Goal: Contribute content: Contribute content

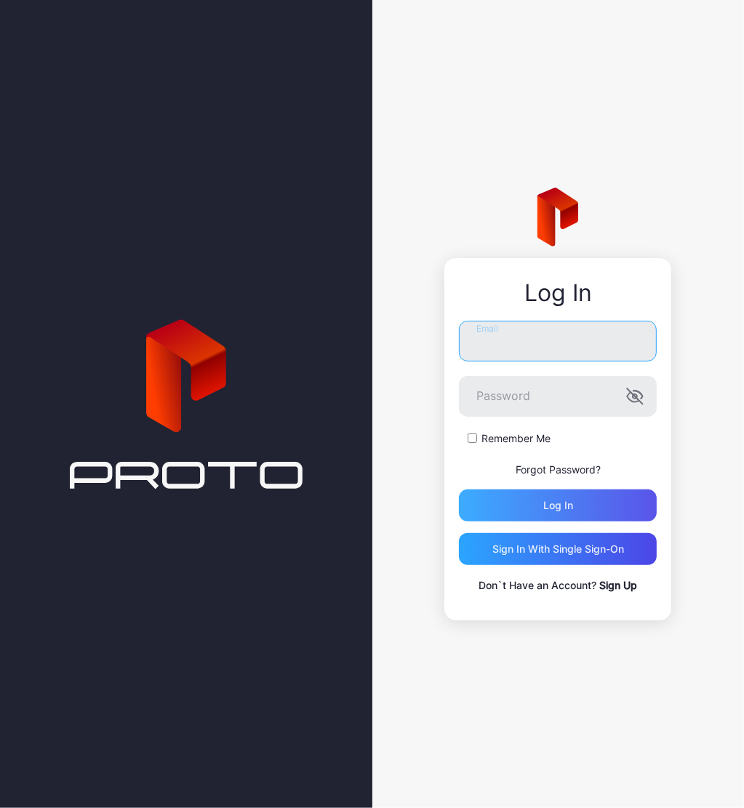
type input "**********"
click at [500, 503] on div "Log in" at bounding box center [558, 505] width 198 height 32
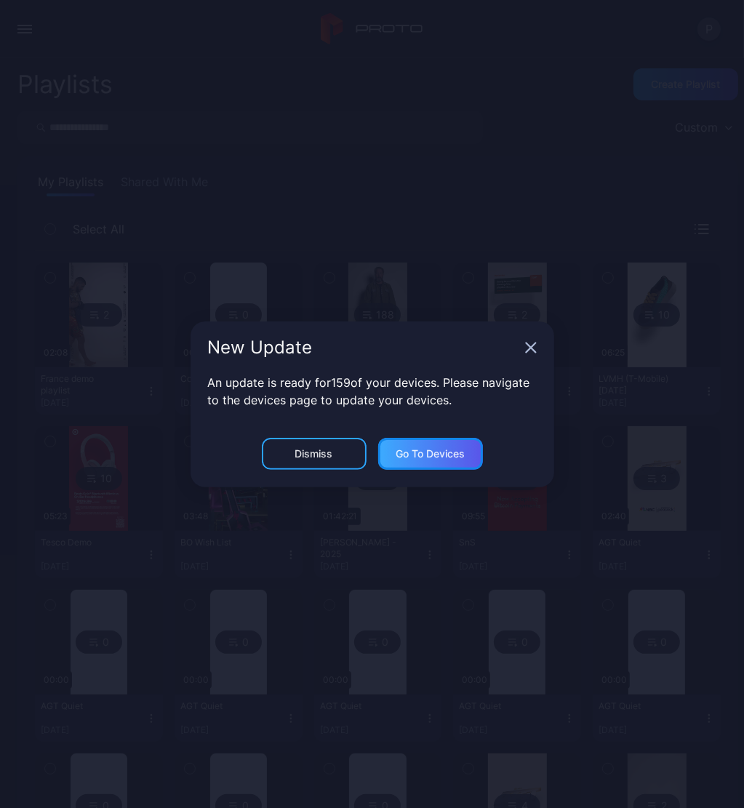
click at [439, 458] on div "Go to devices" at bounding box center [430, 454] width 69 height 12
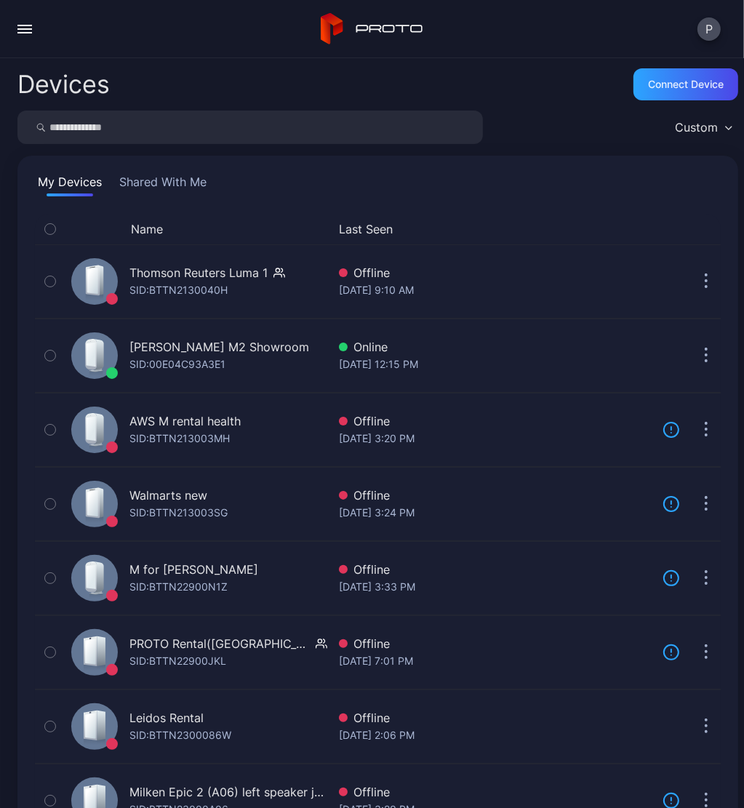
click at [675, 130] on div "Custom" at bounding box center [696, 127] width 43 height 15
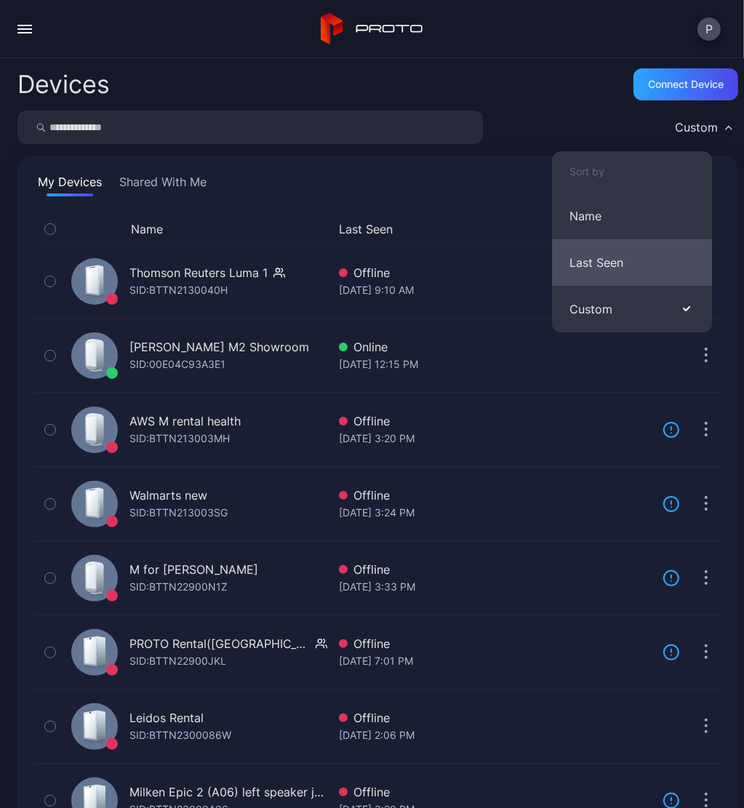
click at [628, 258] on button "Last Seen" at bounding box center [632, 262] width 160 height 47
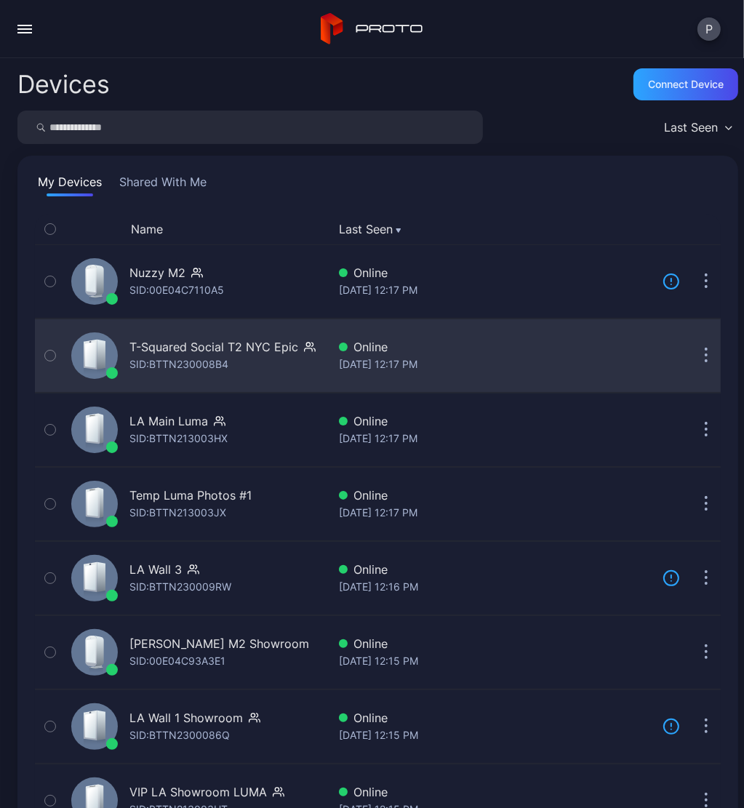
click at [705, 358] on icon "button" at bounding box center [707, 356] width 4 height 17
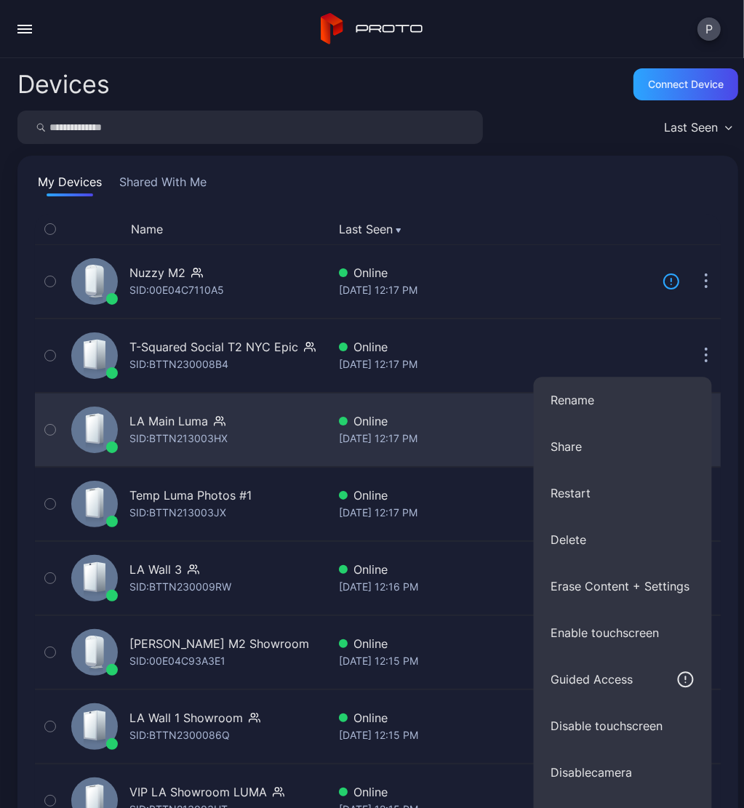
click at [189, 433] on div "SID: BTTN213003HX" at bounding box center [178, 438] width 98 height 17
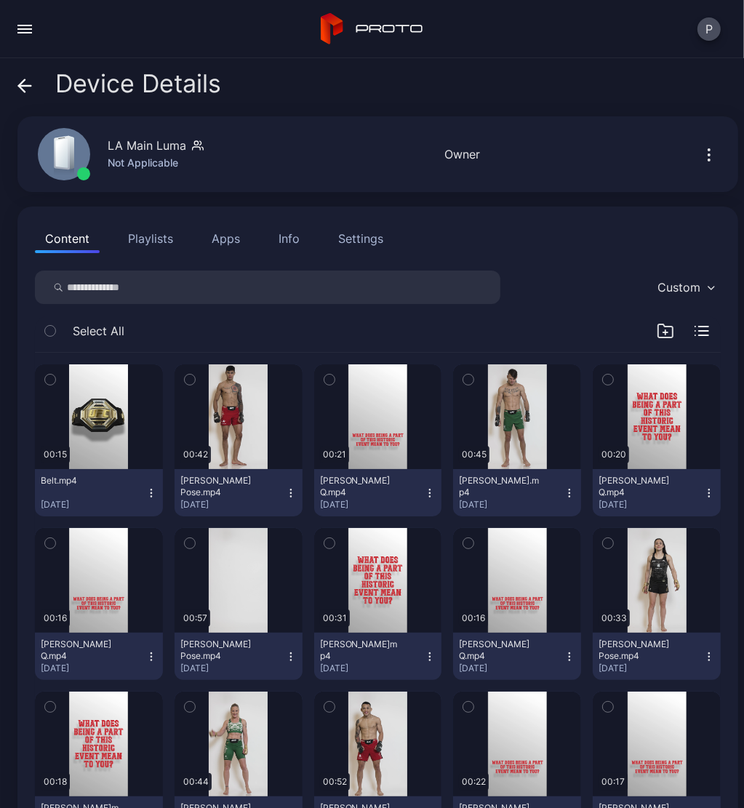
click at [348, 224] on button "Settings" at bounding box center [360, 238] width 65 height 29
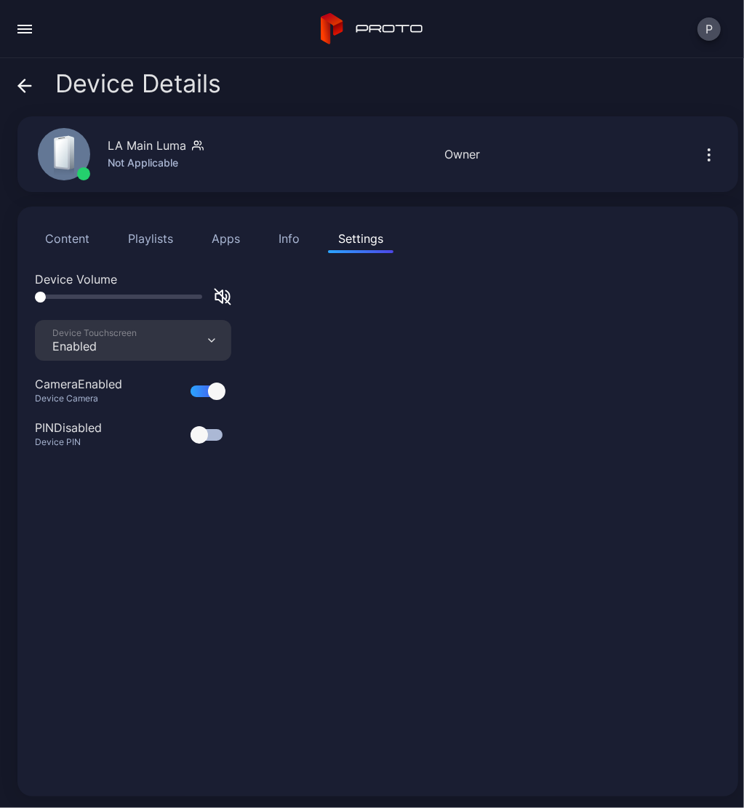
click at [314, 238] on div "Content Playlists Apps Info Settings" at bounding box center [378, 238] width 686 height 29
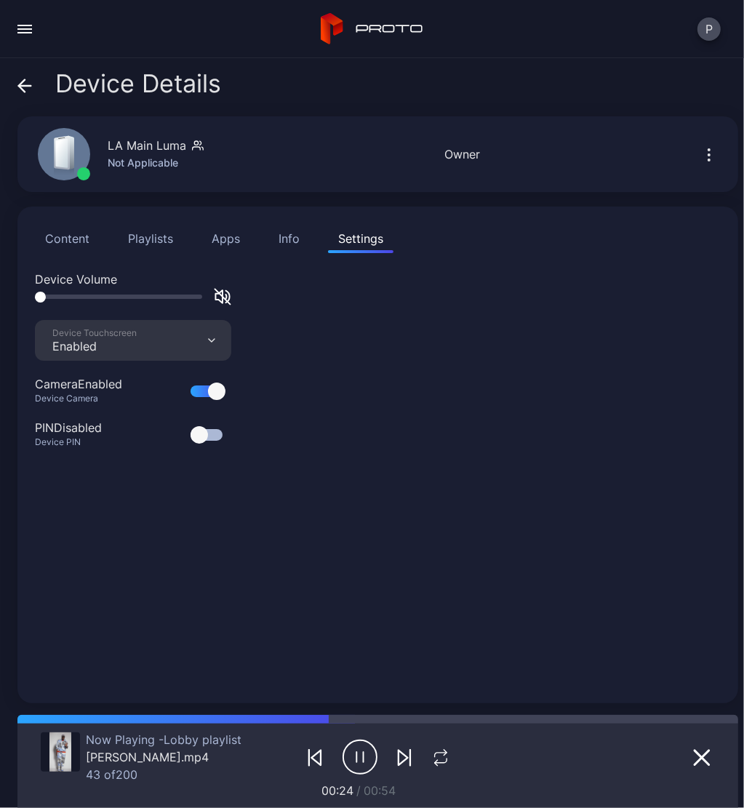
click at [291, 238] on div "Info" at bounding box center [289, 238] width 21 height 17
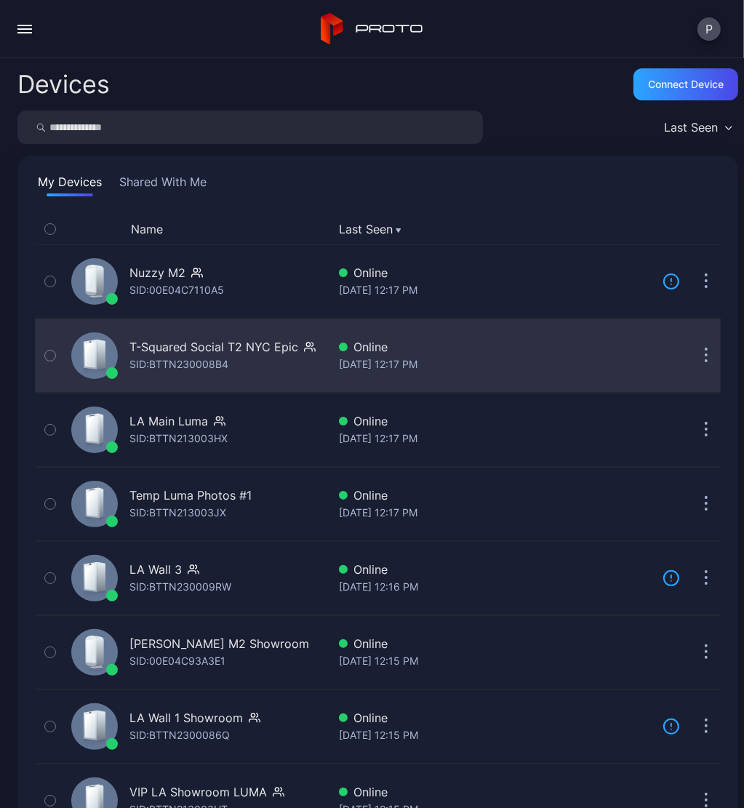
scroll to position [436, 0]
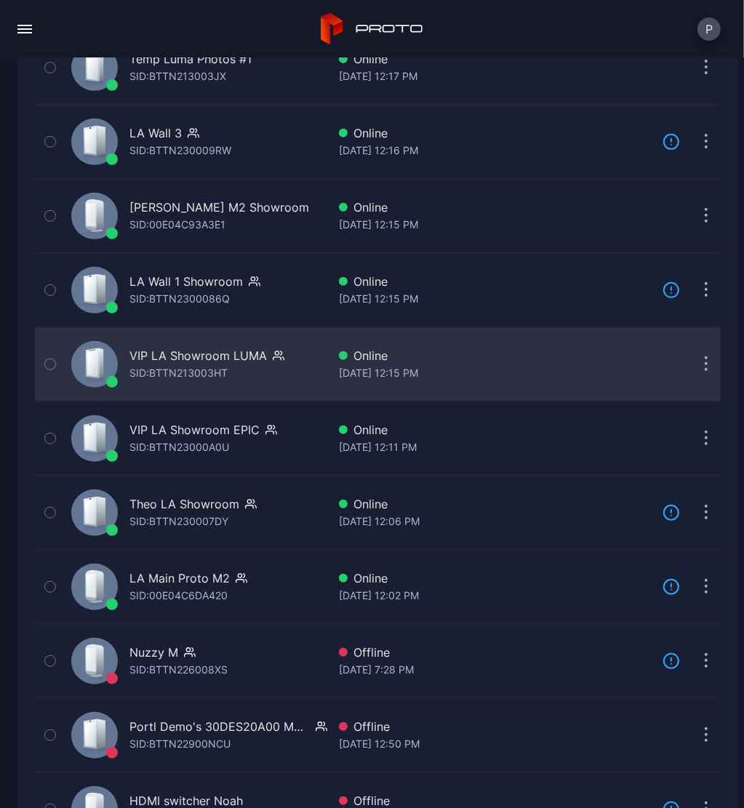
click at [209, 360] on div "VIP LA Showroom LUMA" at bounding box center [197, 355] width 137 height 17
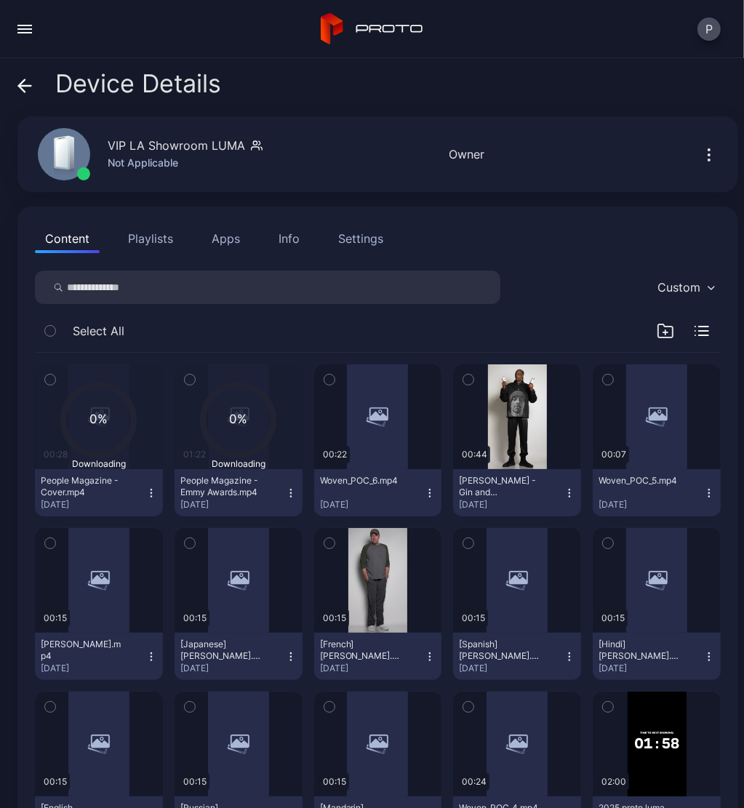
click at [370, 243] on div "Settings" at bounding box center [360, 238] width 45 height 17
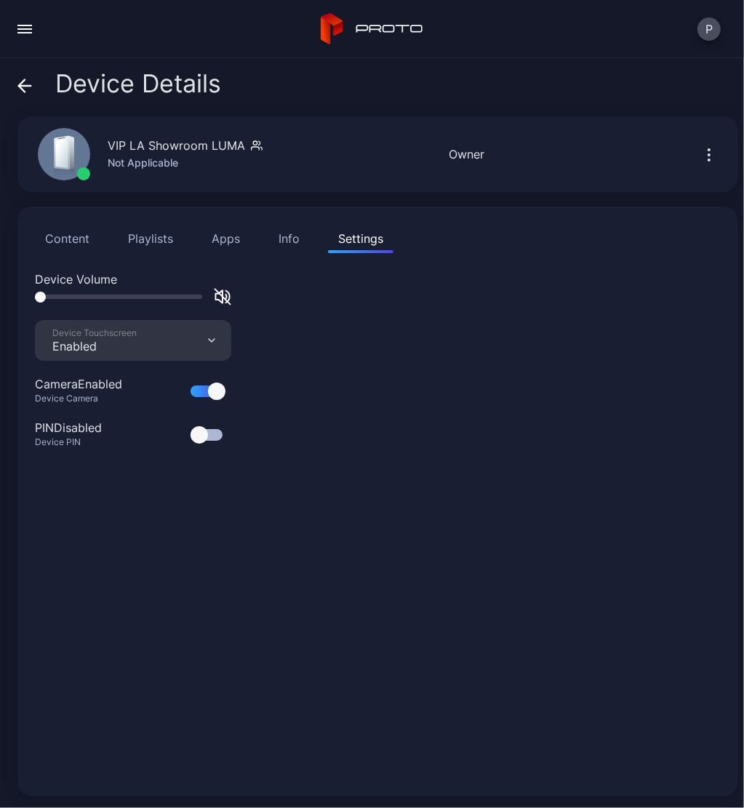
click at [276, 232] on button "Info" at bounding box center [288, 238] width 41 height 29
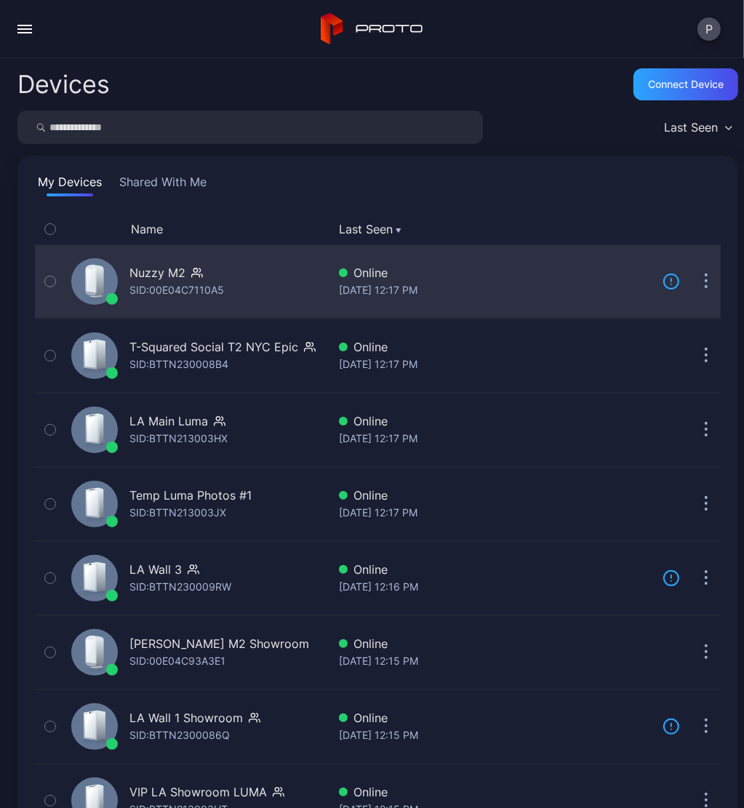
click at [314, 276] on div "Nuzzy M2 SID: 00E04C7110A5" at bounding box center [196, 281] width 262 height 67
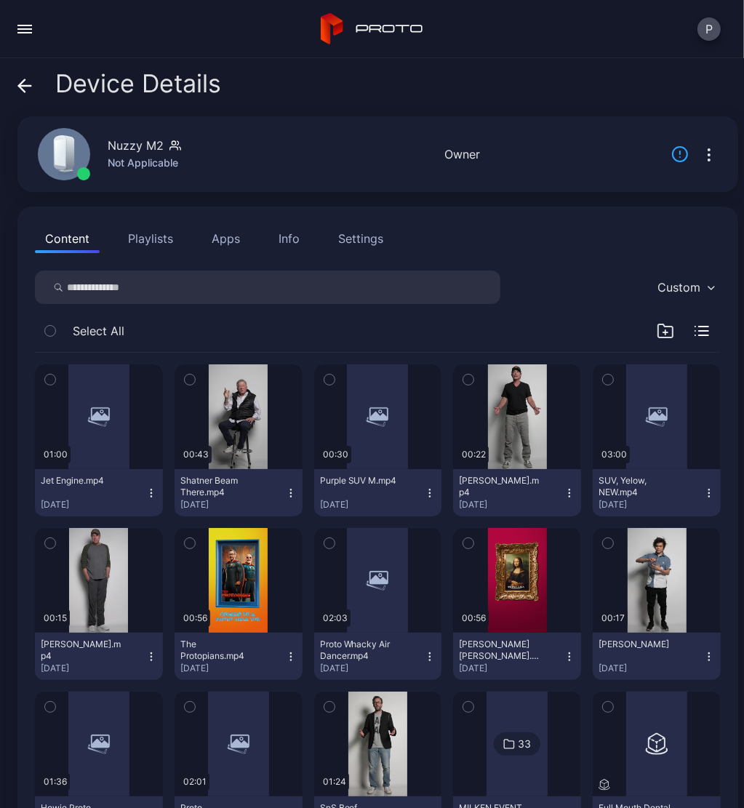
click at [359, 238] on div "Settings" at bounding box center [360, 238] width 45 height 17
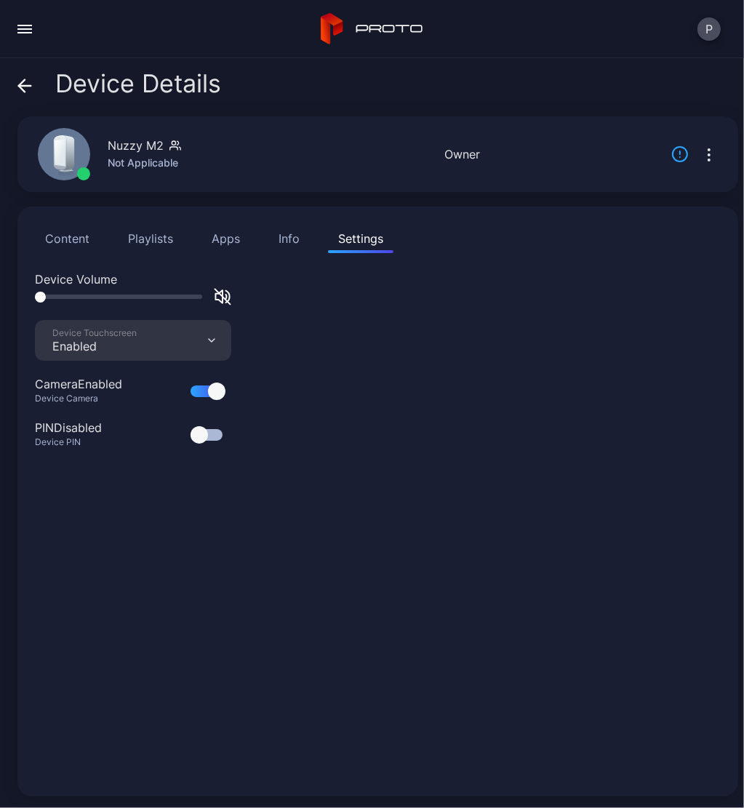
click at [295, 246] on div "Info" at bounding box center [289, 238] width 21 height 17
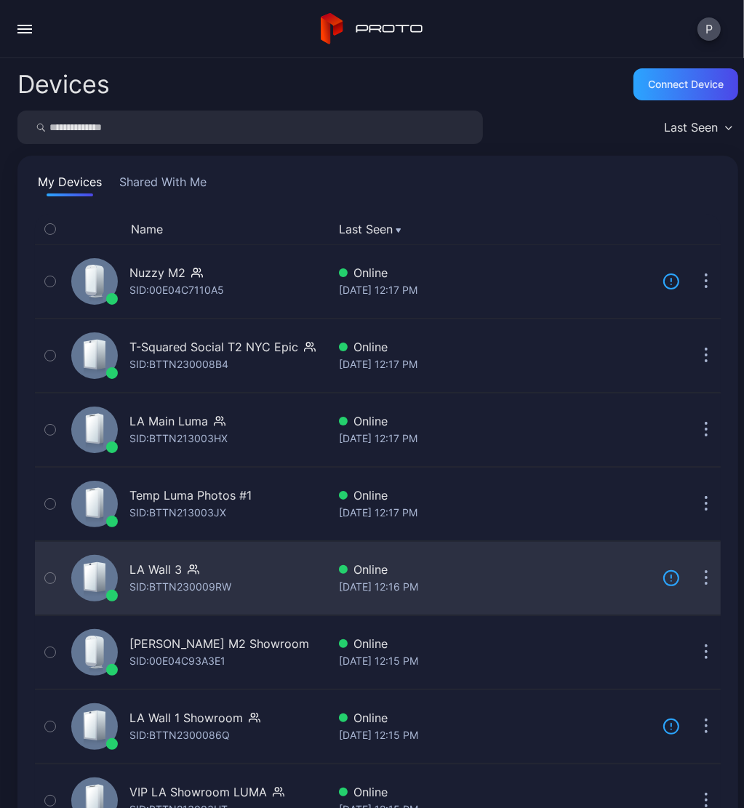
click at [273, 588] on div "LA Wall 3 SID: BTTN230009RW" at bounding box center [196, 578] width 262 height 67
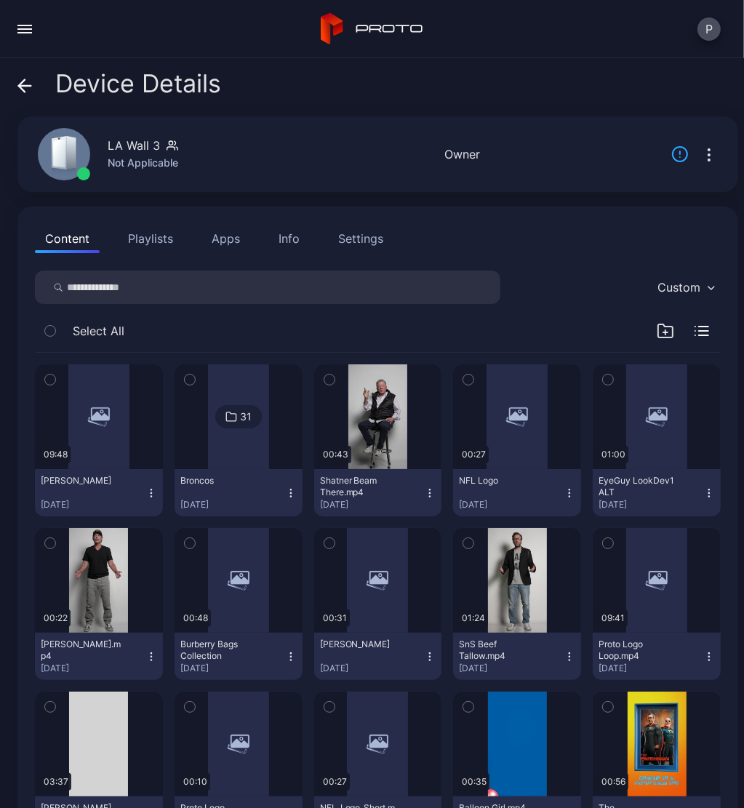
click at [361, 234] on div "Settings" at bounding box center [360, 238] width 45 height 17
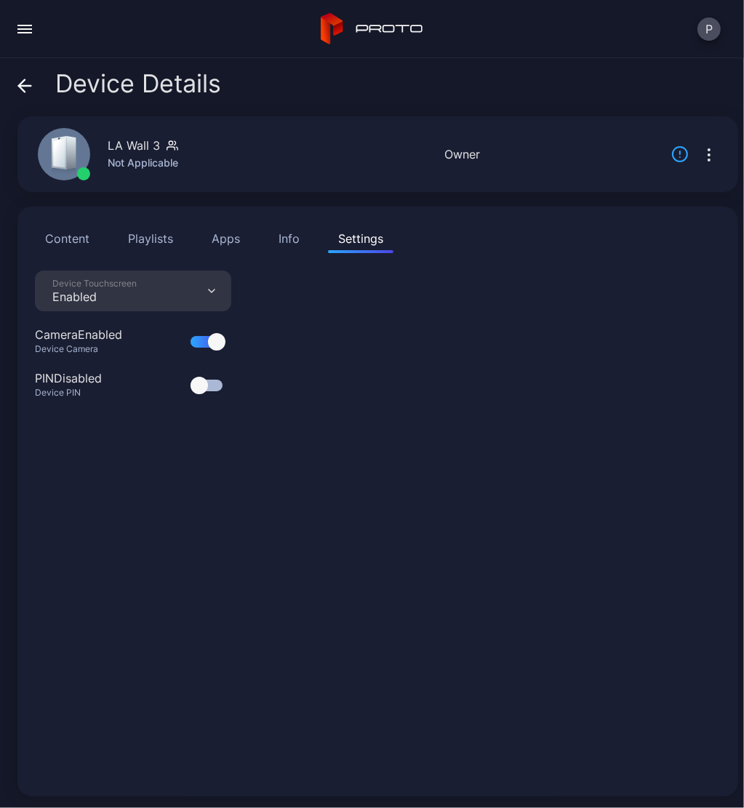
click at [276, 245] on button "Info" at bounding box center [288, 238] width 41 height 29
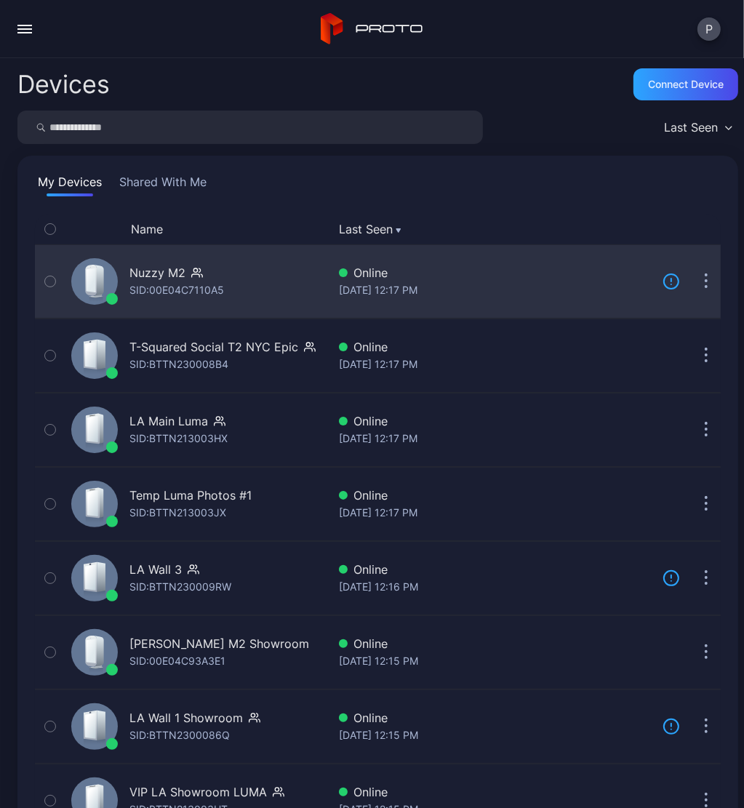
click at [260, 284] on div "Nuzzy M2 SID: 00E04C7110A5" at bounding box center [196, 281] width 262 height 67
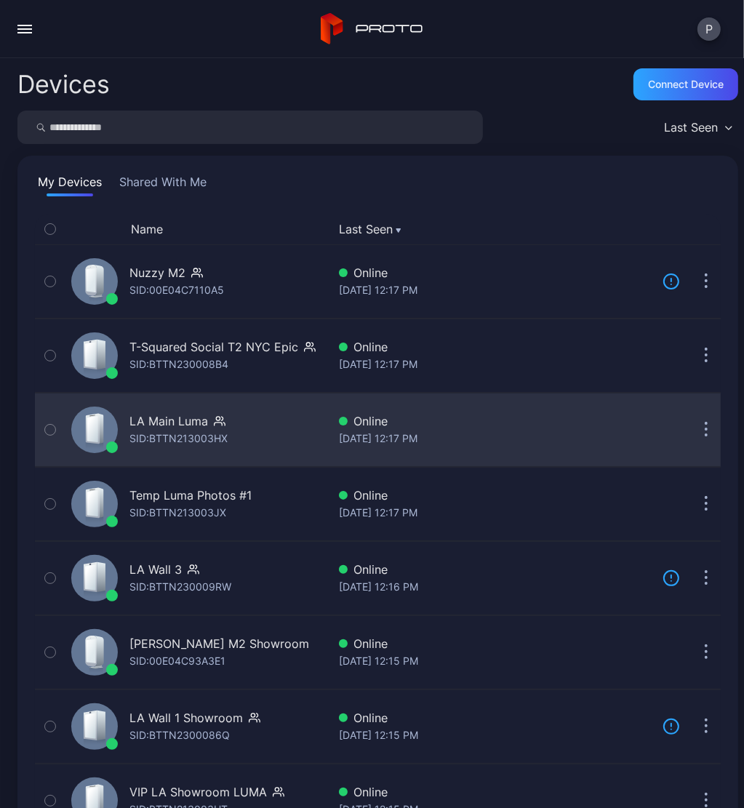
click at [346, 433] on div "Aug 26, 2025 at 12:17 PM" at bounding box center [495, 438] width 312 height 17
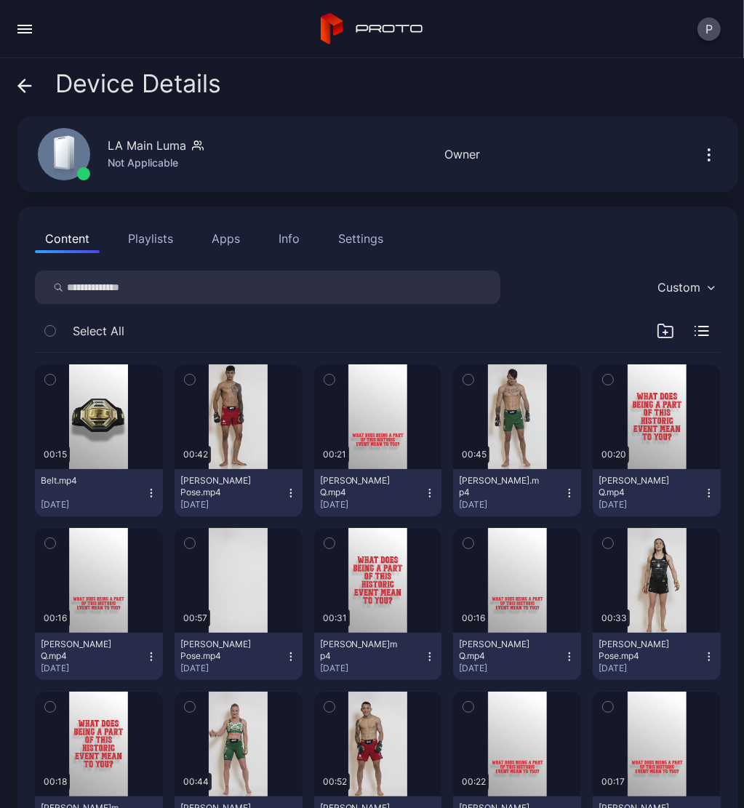
click at [282, 241] on div "Info" at bounding box center [289, 238] width 21 height 17
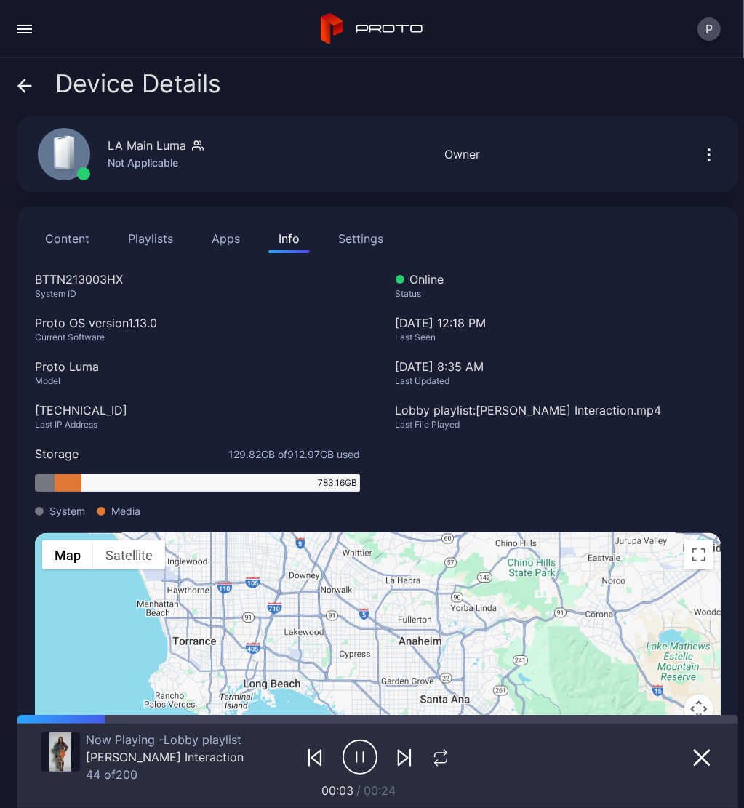
click at [252, 236] on div "Content Playlists Apps Info Settings" at bounding box center [378, 238] width 686 height 29
click at [239, 238] on button "Apps" at bounding box center [225, 238] width 49 height 29
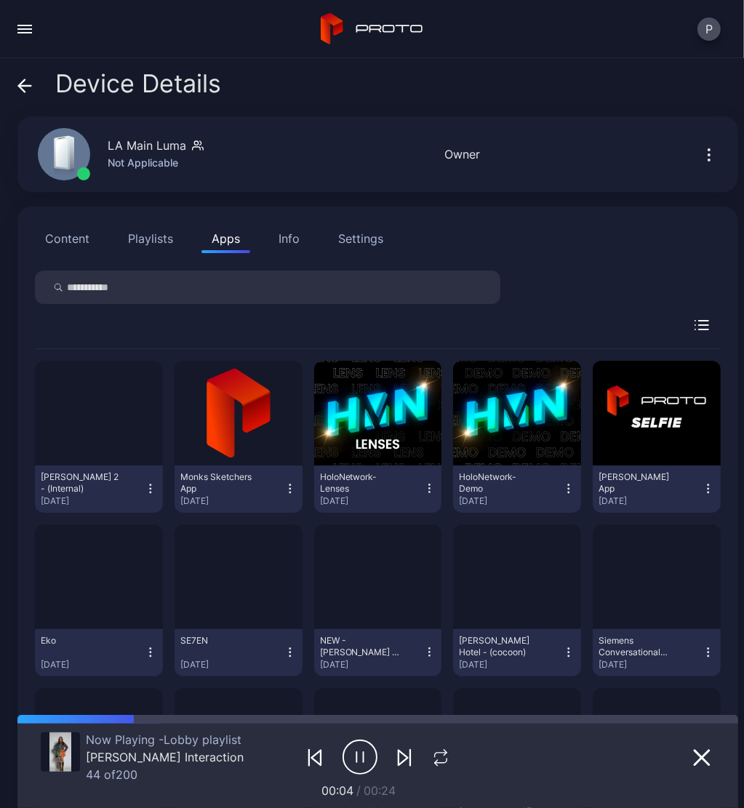
click at [162, 238] on button "Playlists" at bounding box center [150, 238] width 65 height 29
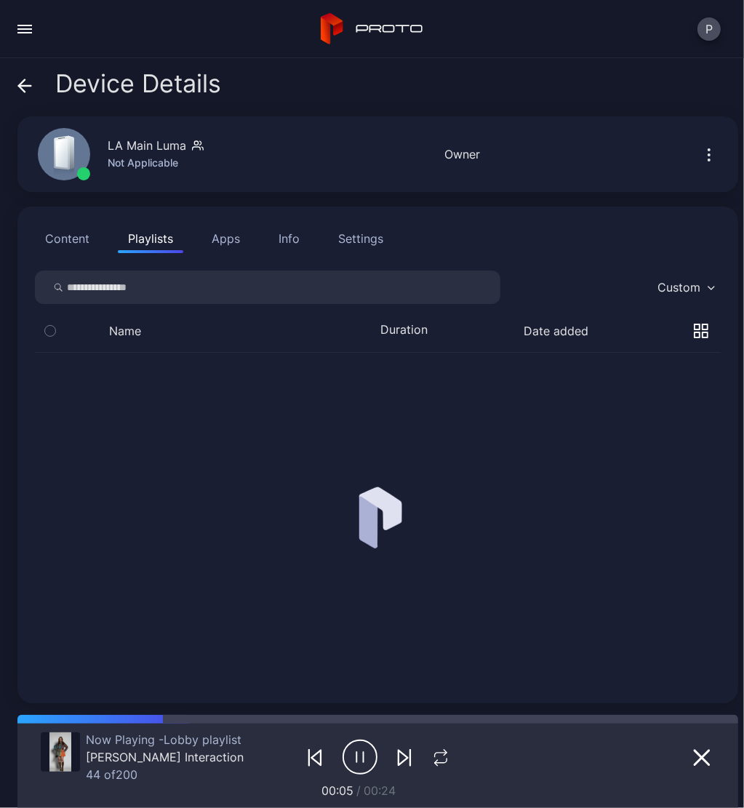
click at [369, 238] on div "Settings" at bounding box center [360, 238] width 45 height 17
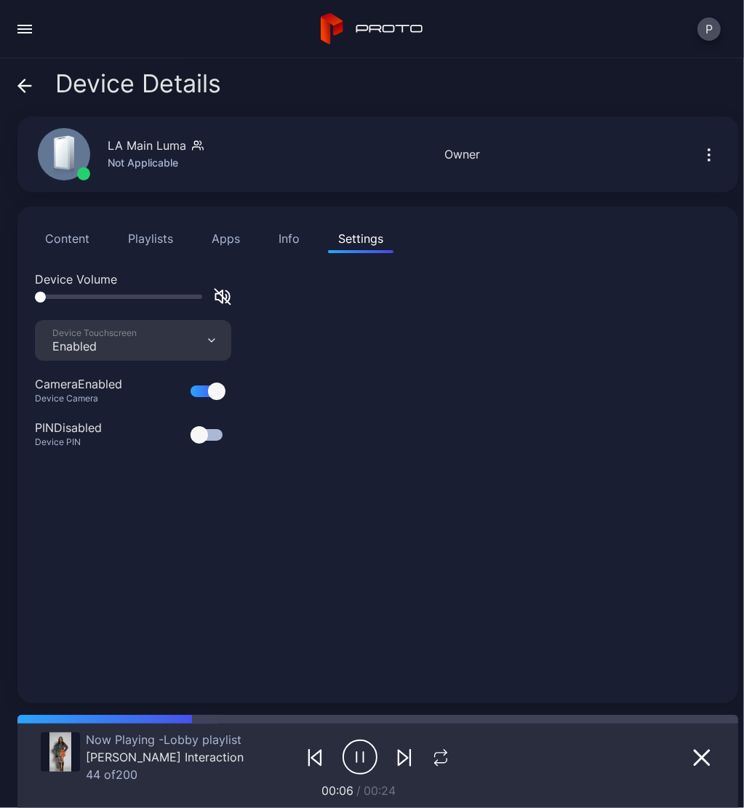
click at [697, 159] on button "button" at bounding box center [708, 154] width 23 height 29
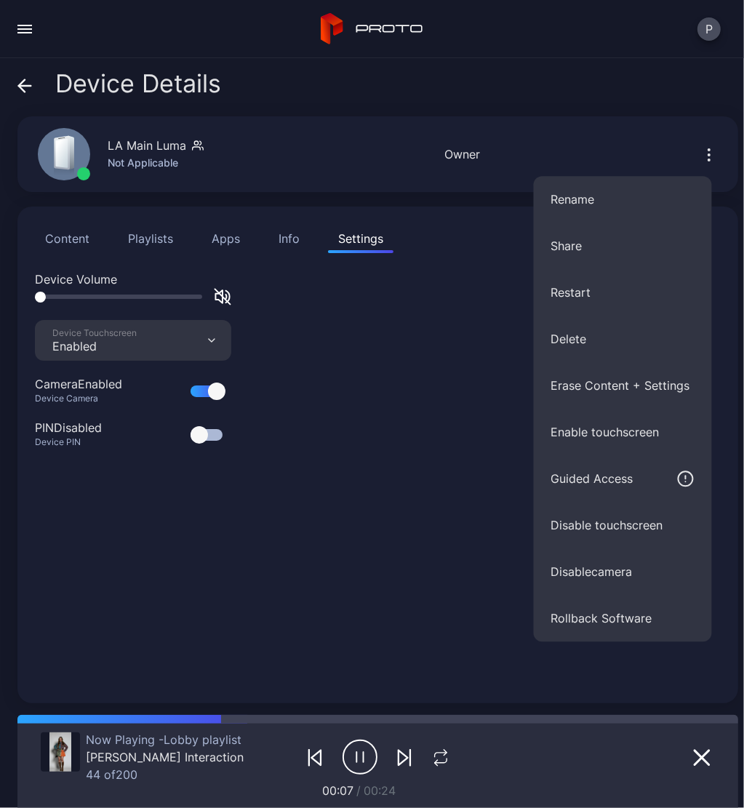
click at [422, 462] on div "Device Volume Device Touchscreen Enabled Camera Enabled Device Camera PIN Disab…" at bounding box center [378, 478] width 686 height 415
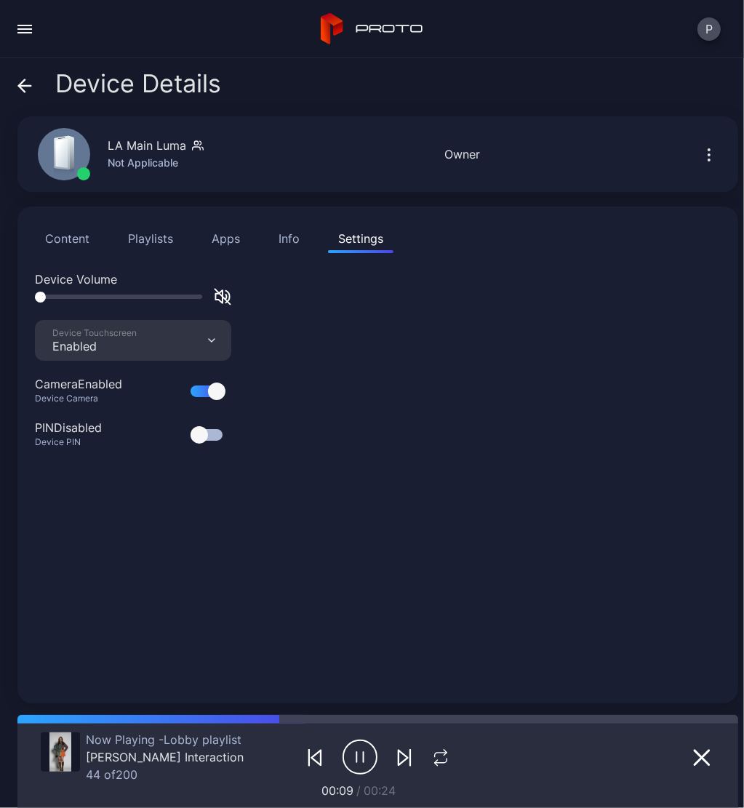
click at [86, 233] on button "Content" at bounding box center [67, 238] width 65 height 29
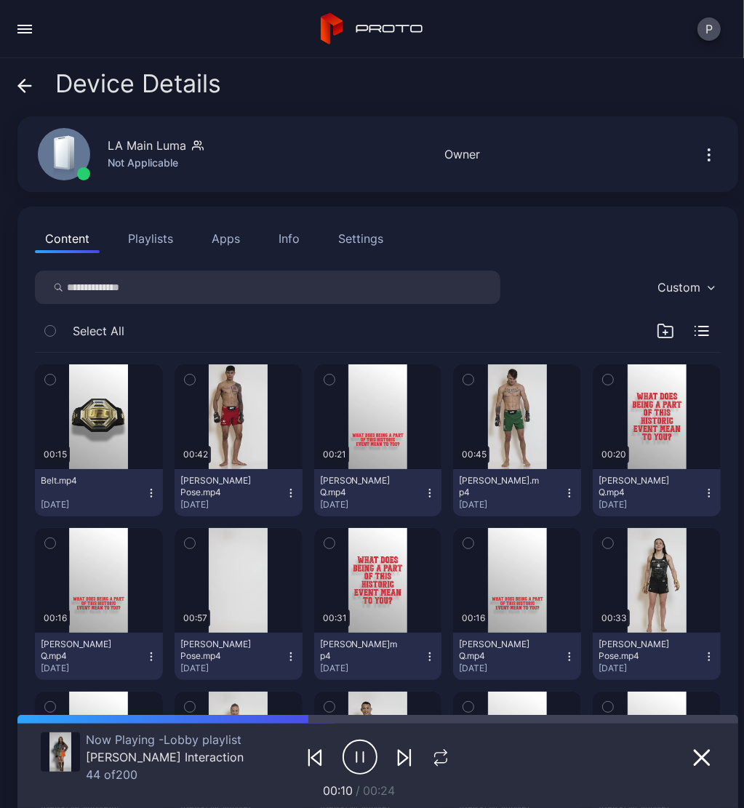
click at [28, 79] on icon at bounding box center [24, 86] width 15 height 15
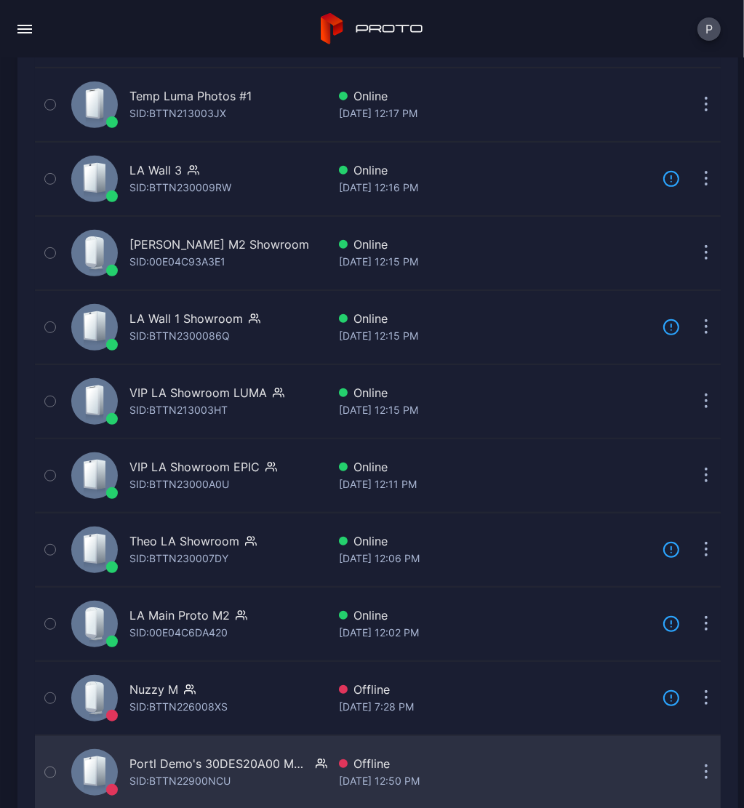
scroll to position [509, 0]
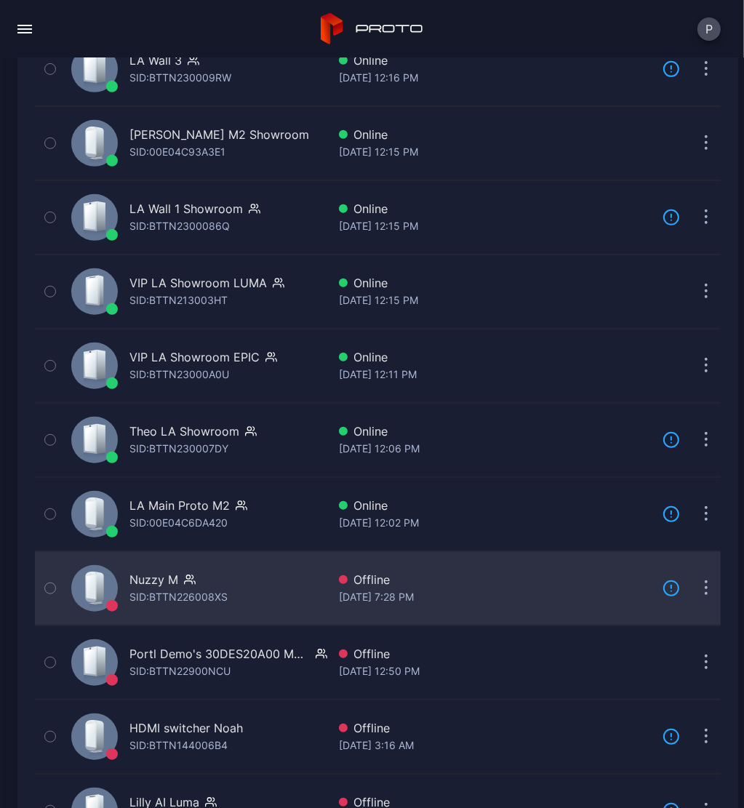
click at [214, 566] on div "Nuzzy M SID: BTTN226008XS" at bounding box center [196, 588] width 262 height 67
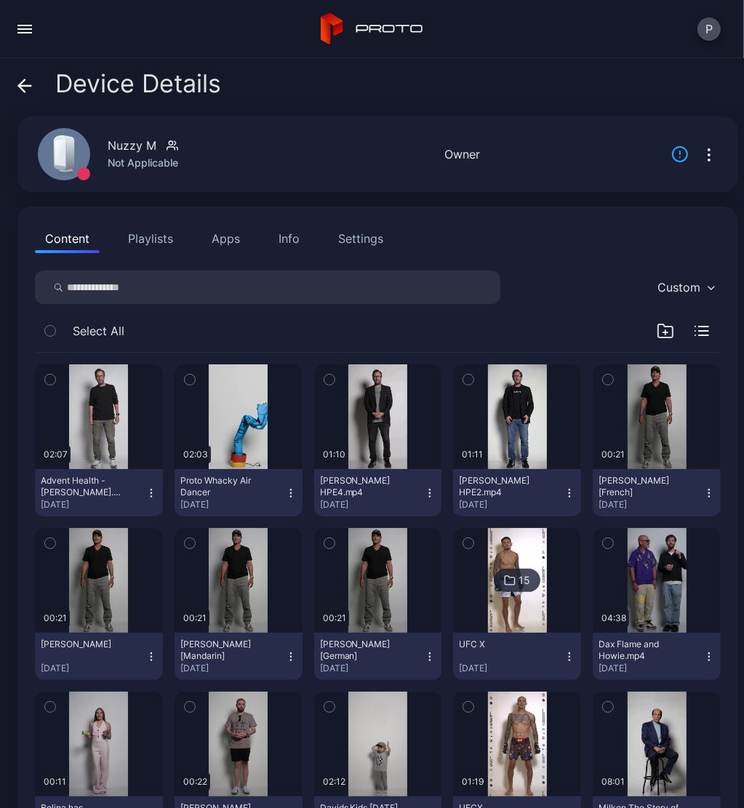
click at [361, 239] on div "Settings" at bounding box center [360, 238] width 45 height 17
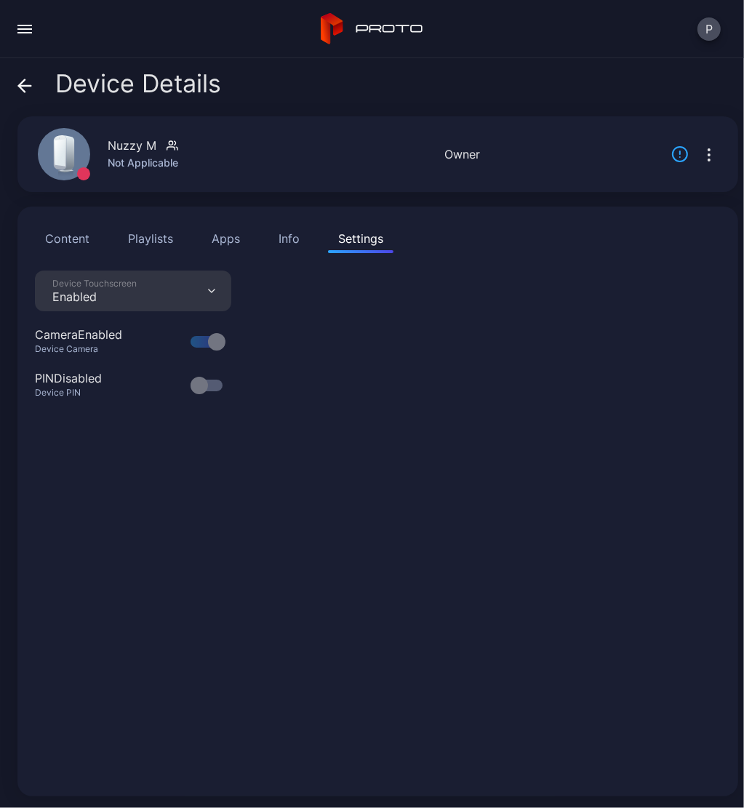
click at [295, 226] on button "Info" at bounding box center [288, 238] width 41 height 29
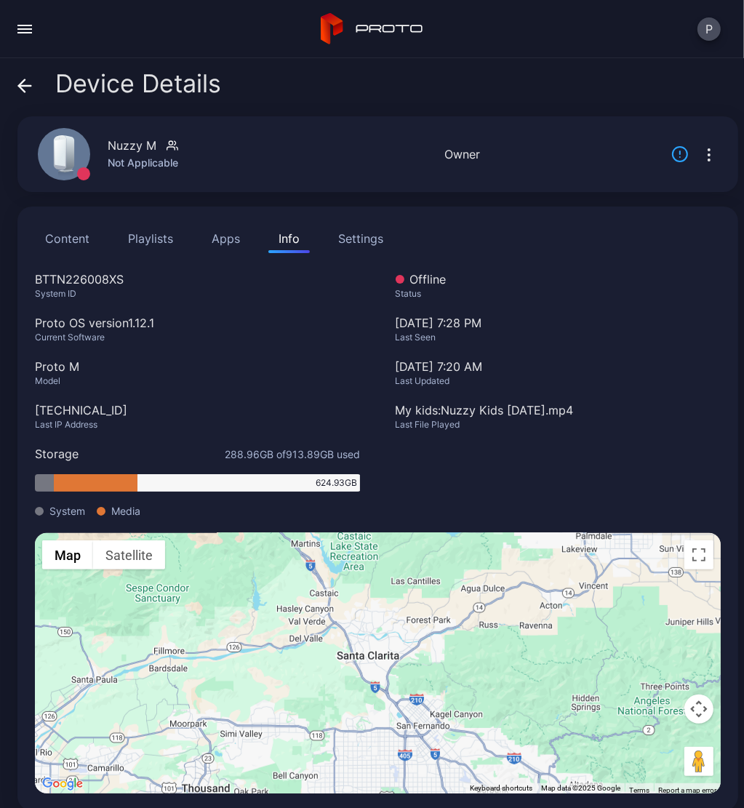
click at [372, 244] on div "Settings" at bounding box center [360, 238] width 45 height 17
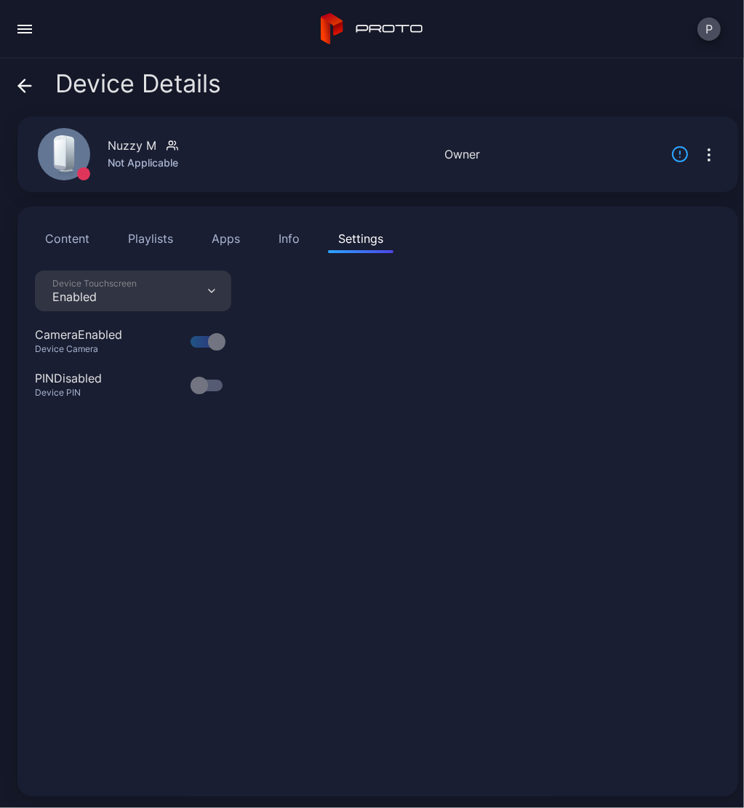
click at [210, 232] on button "Apps" at bounding box center [225, 238] width 49 height 29
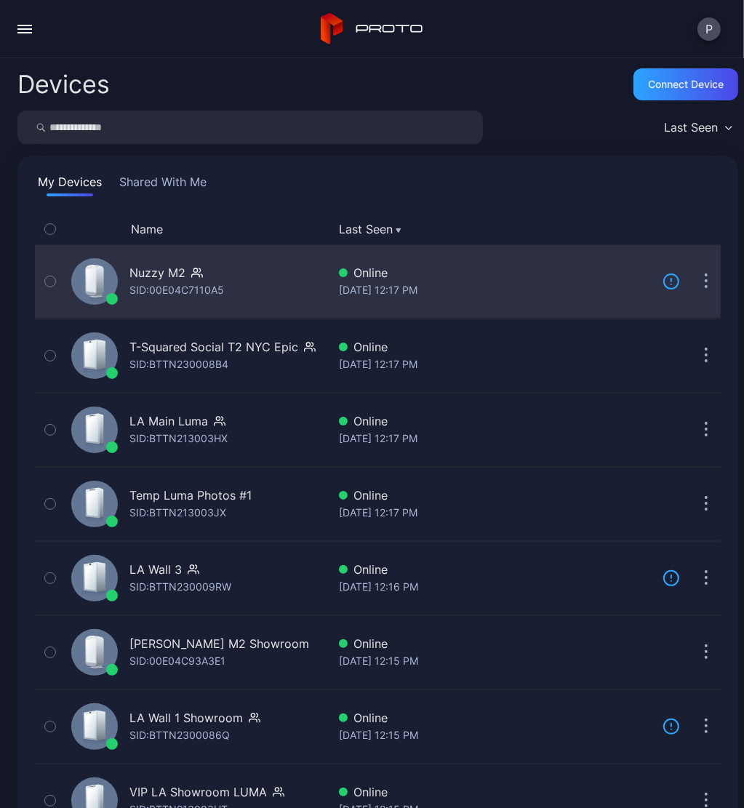
click at [188, 283] on div "SID: 00E04C7110A5" at bounding box center [176, 289] width 95 height 17
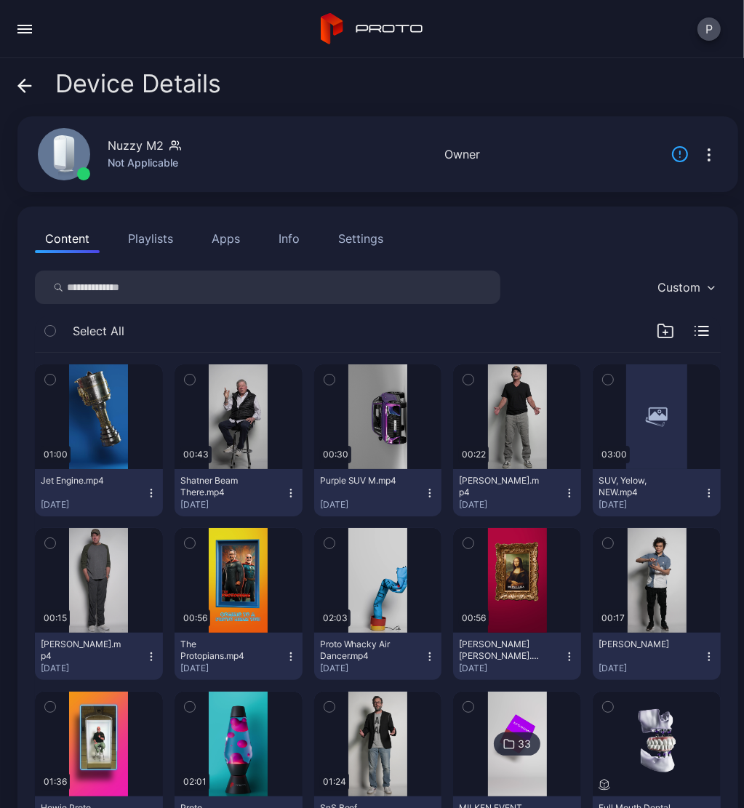
click at [353, 239] on div "Settings" at bounding box center [360, 238] width 45 height 17
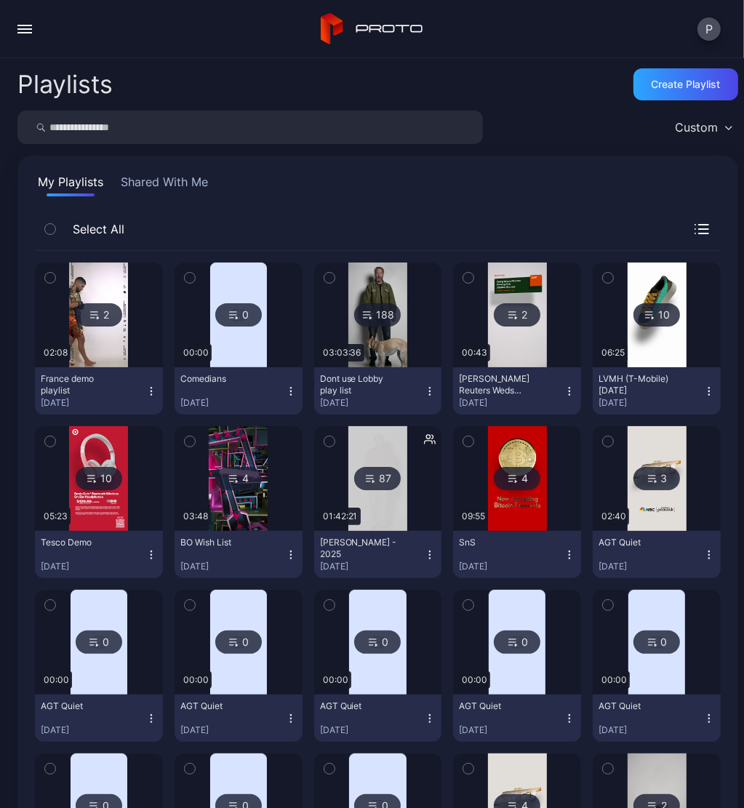
click at [23, 25] on button "button" at bounding box center [24, 29] width 29 height 29
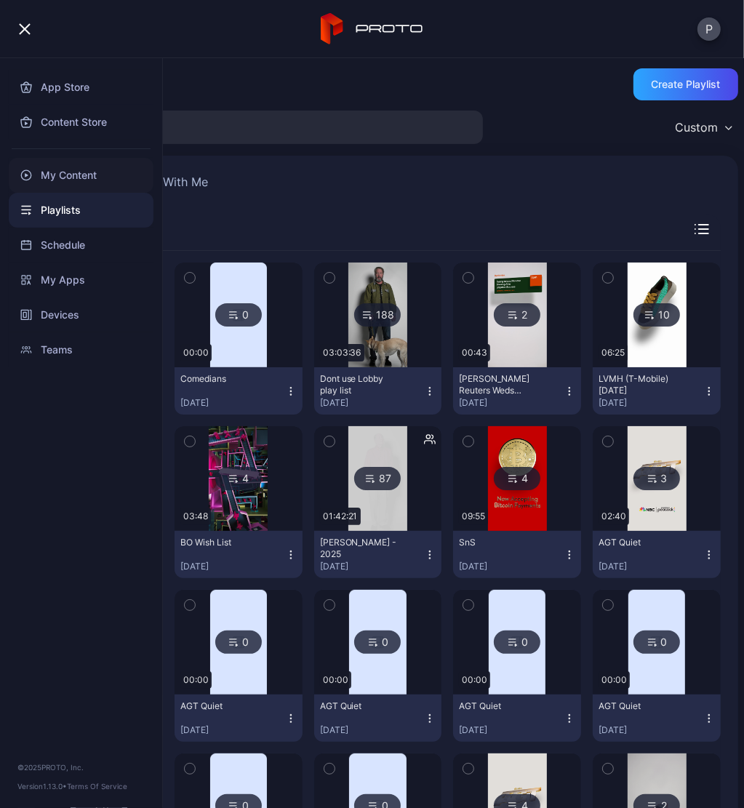
click at [75, 174] on div "My Content" at bounding box center [81, 175] width 145 height 35
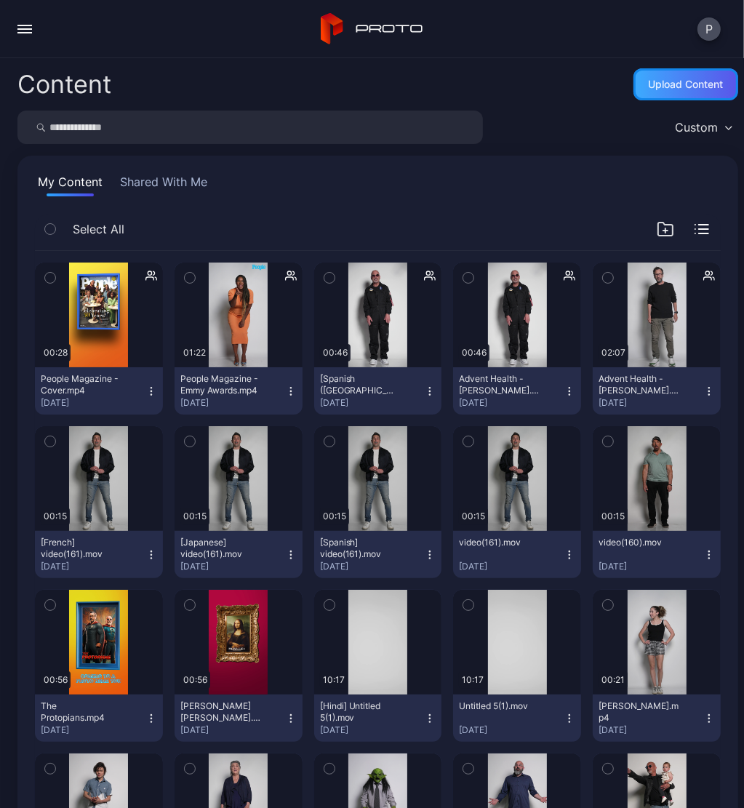
click at [649, 86] on div "Upload Content" at bounding box center [686, 85] width 75 height 12
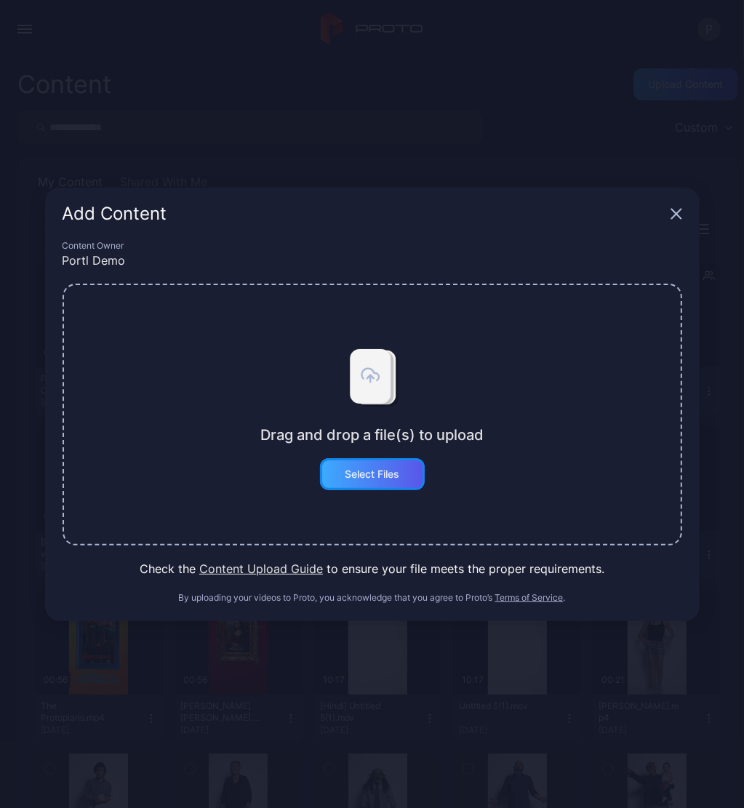
click at [370, 471] on div "Select Files" at bounding box center [372, 474] width 55 height 12
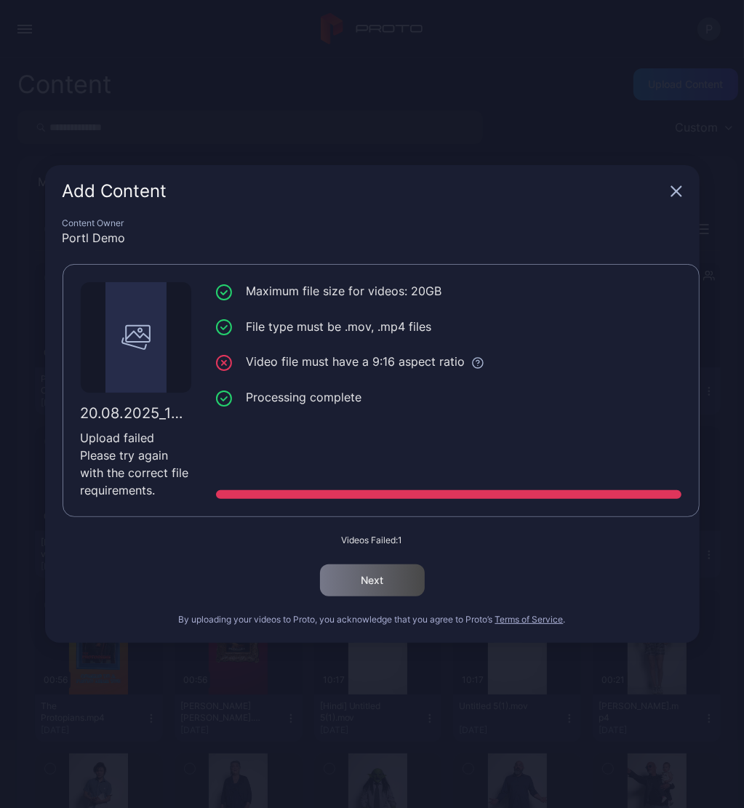
click at [674, 193] on icon "button" at bounding box center [675, 191] width 9 height 9
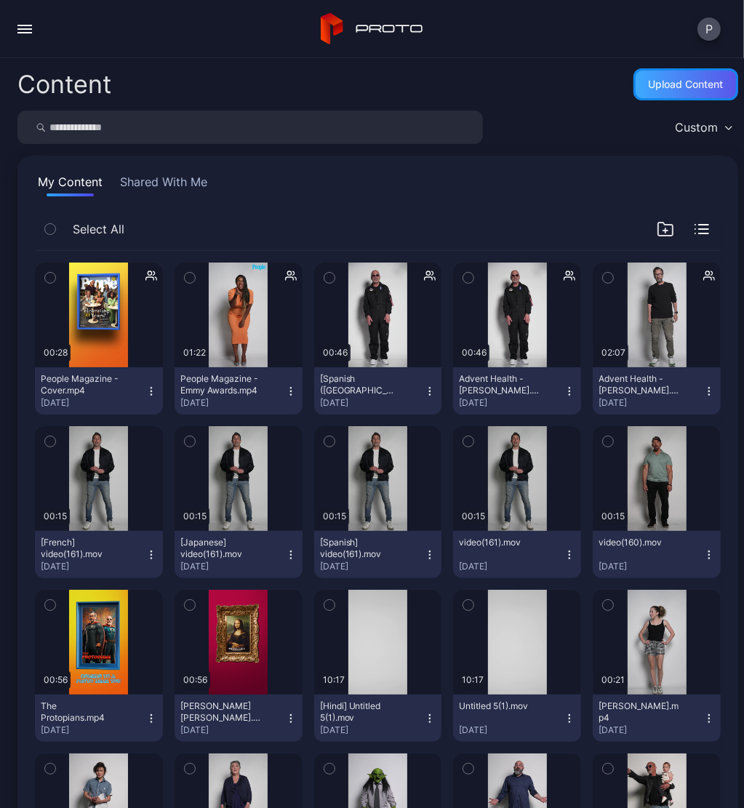
click at [649, 87] on div "Upload Content" at bounding box center [686, 85] width 75 height 12
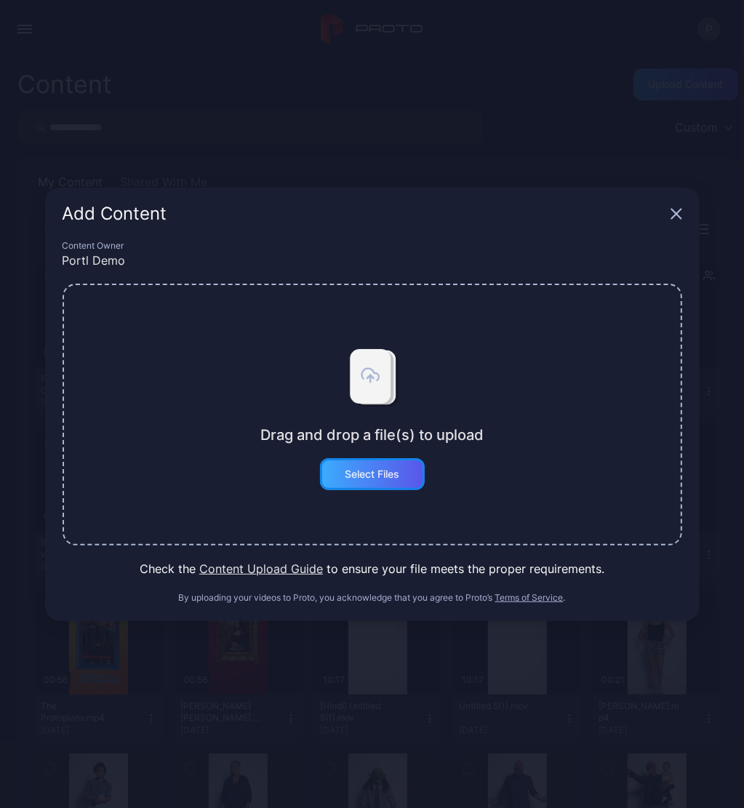
click at [361, 477] on div "Select Files" at bounding box center [372, 474] width 55 height 12
click at [305, 124] on div "Add Content Content Owner Portl Demo Drag and drop a file(s) to upload Select F…" at bounding box center [372, 404] width 744 height 808
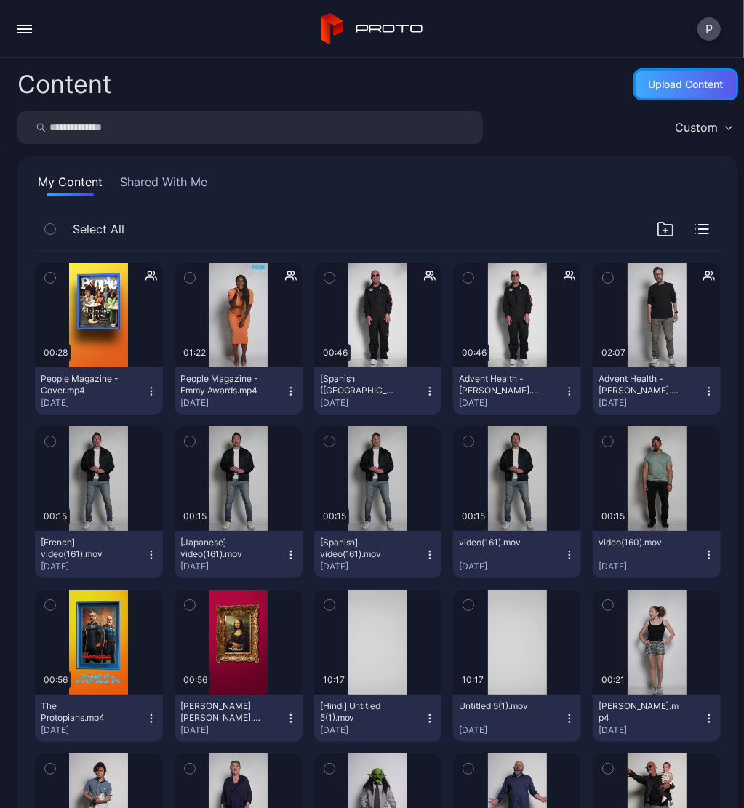
click at [671, 81] on div "Upload Content" at bounding box center [686, 85] width 75 height 12
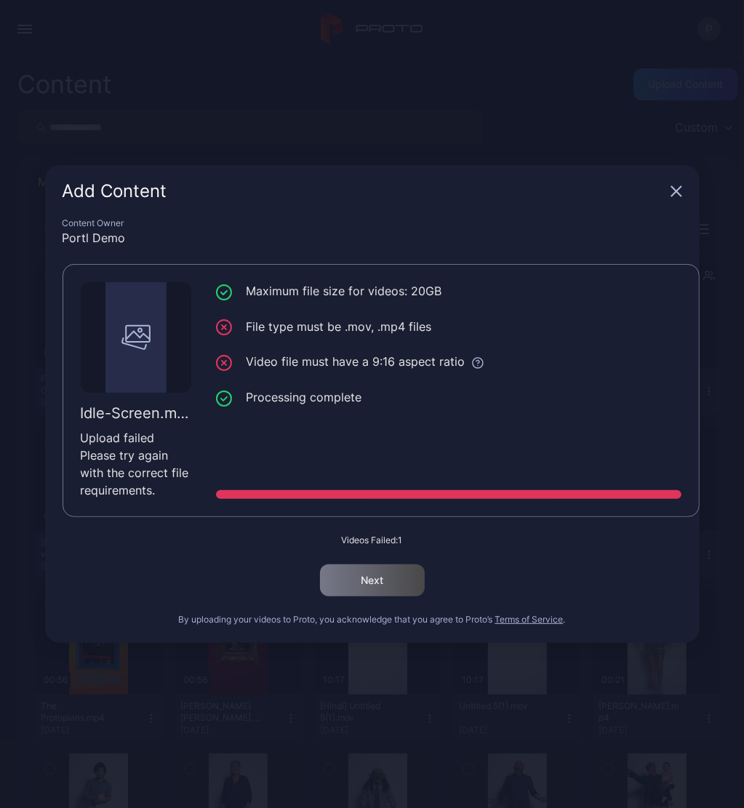
click at [684, 191] on div "Add Content" at bounding box center [372, 191] width 655 height 52
click at [668, 190] on div "Add Content" at bounding box center [372, 191] width 655 height 52
click at [671, 191] on icon "button" at bounding box center [677, 191] width 12 height 12
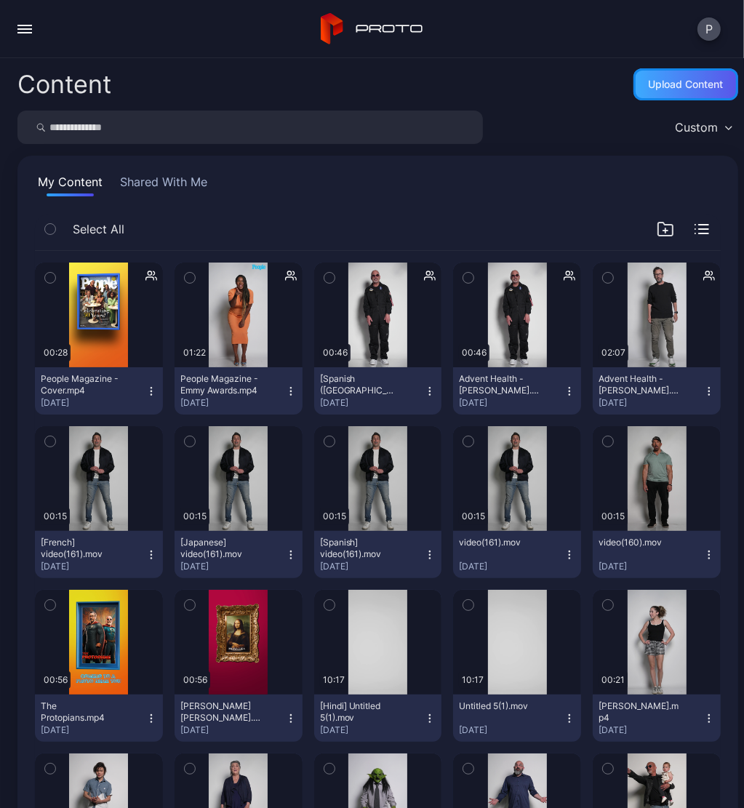
click at [636, 97] on div "Upload Content" at bounding box center [685, 84] width 105 height 32
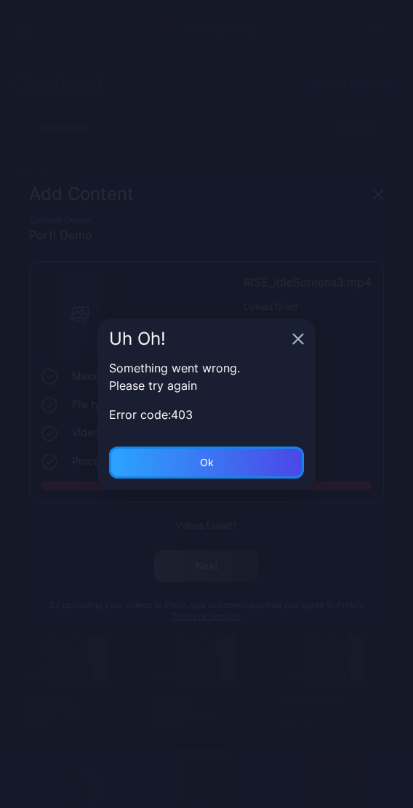
click at [262, 461] on div "Ok" at bounding box center [206, 463] width 195 height 32
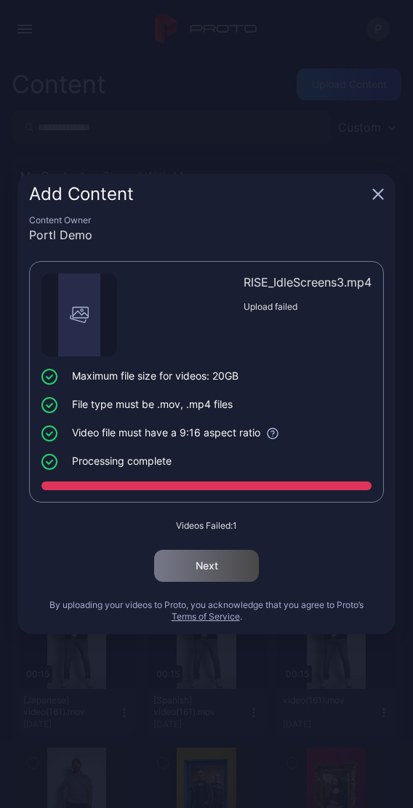
click at [376, 188] on div "Add Content" at bounding box center [206, 194] width 378 height 41
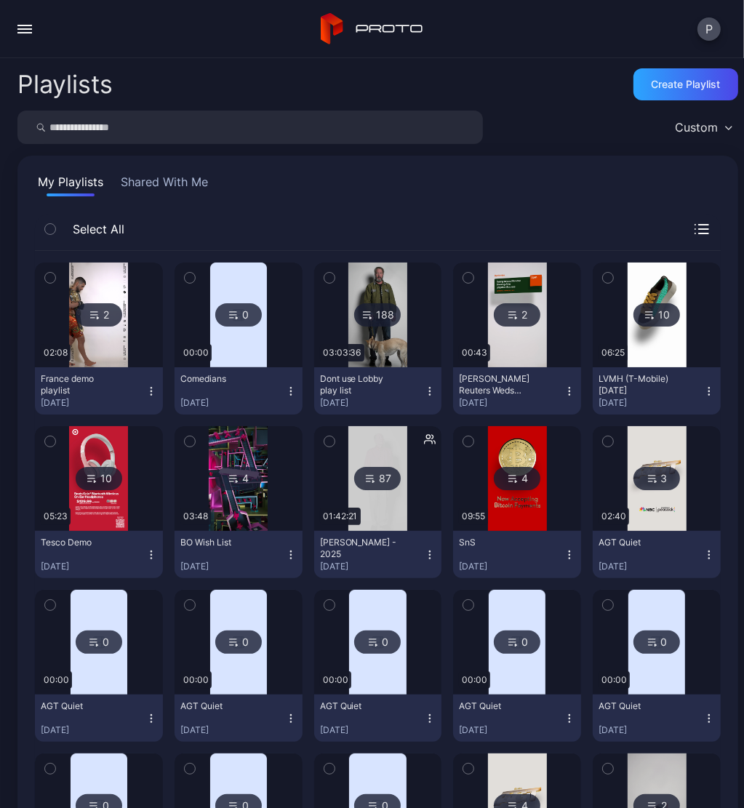
click at [35, 29] on button "button" at bounding box center [24, 29] width 29 height 29
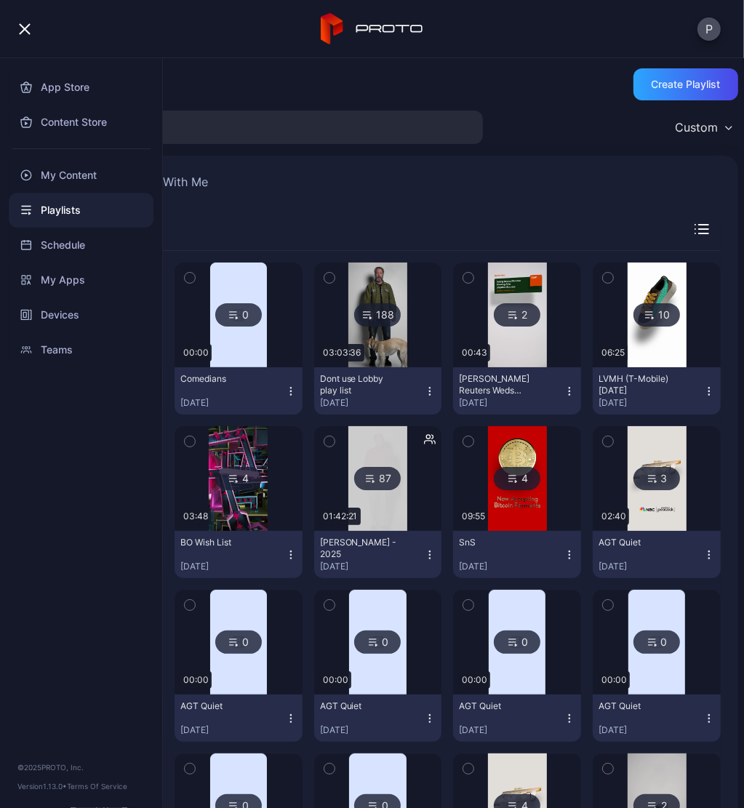
click at [356, 180] on div "My Playlists Shared With Me" at bounding box center [378, 184] width 686 height 23
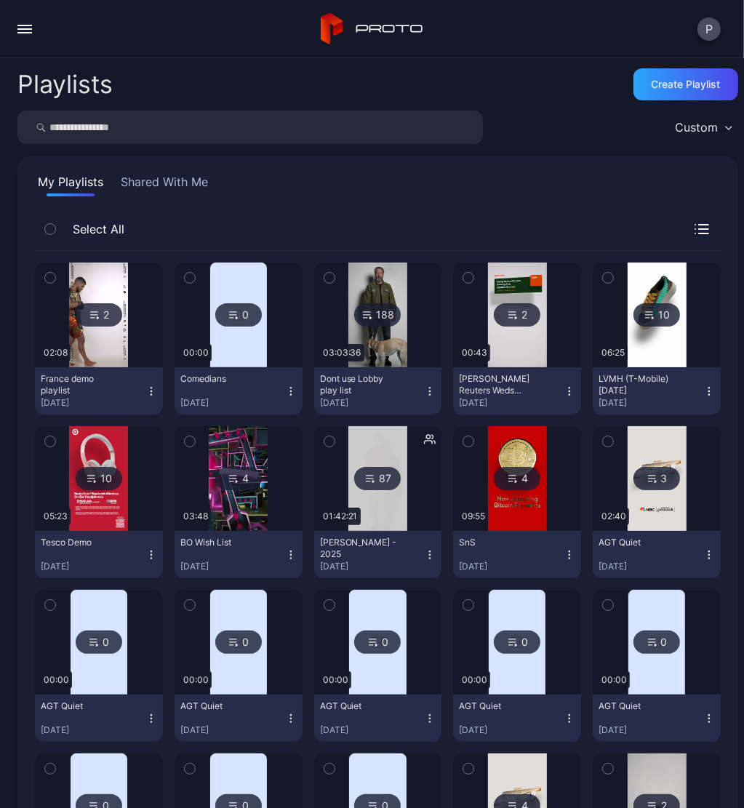
click at [31, 25] on button "button" at bounding box center [24, 29] width 29 height 29
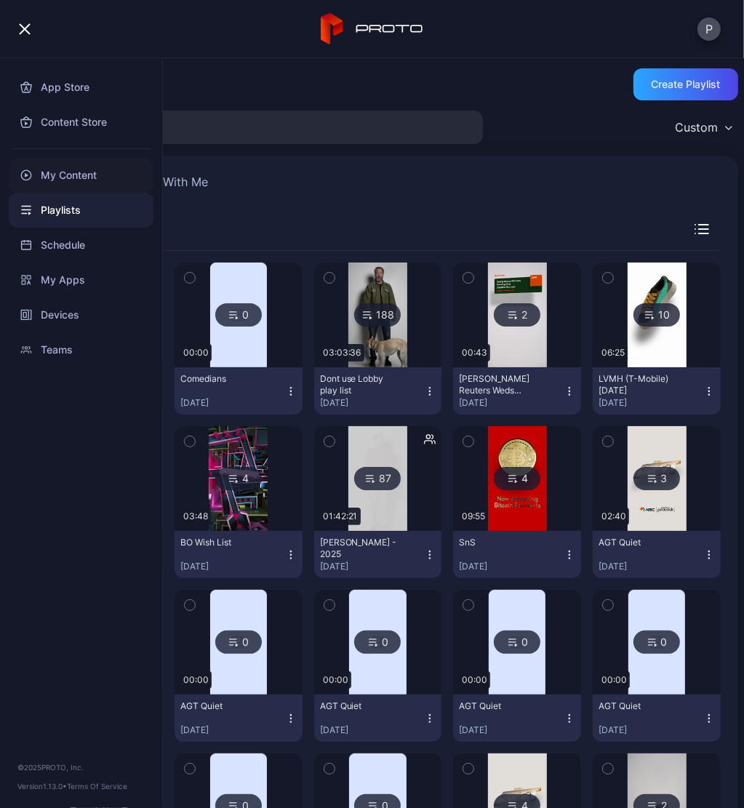
click at [86, 168] on div "My Content" at bounding box center [81, 175] width 145 height 35
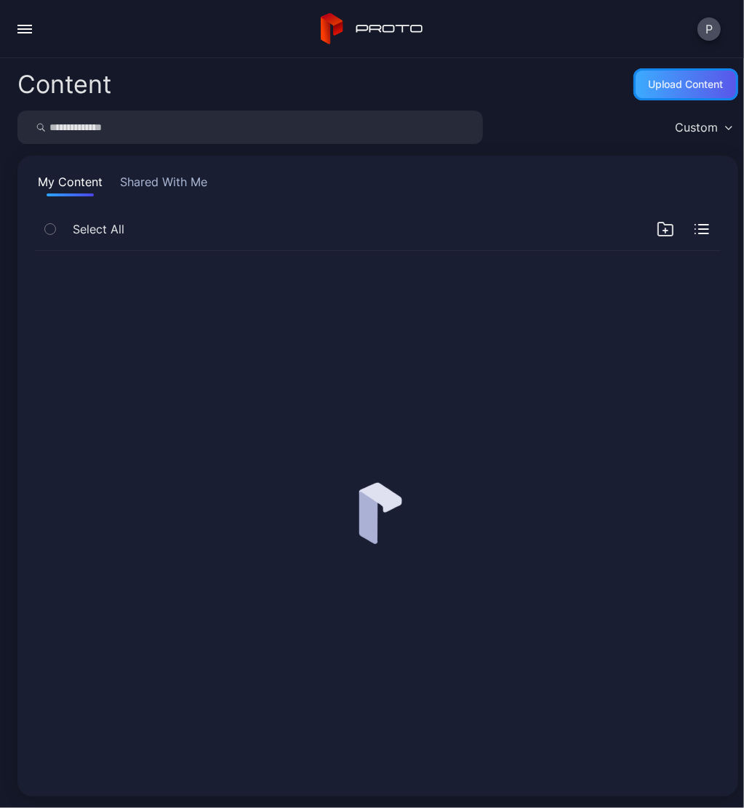
click at [676, 87] on div "Upload Content" at bounding box center [686, 85] width 75 height 12
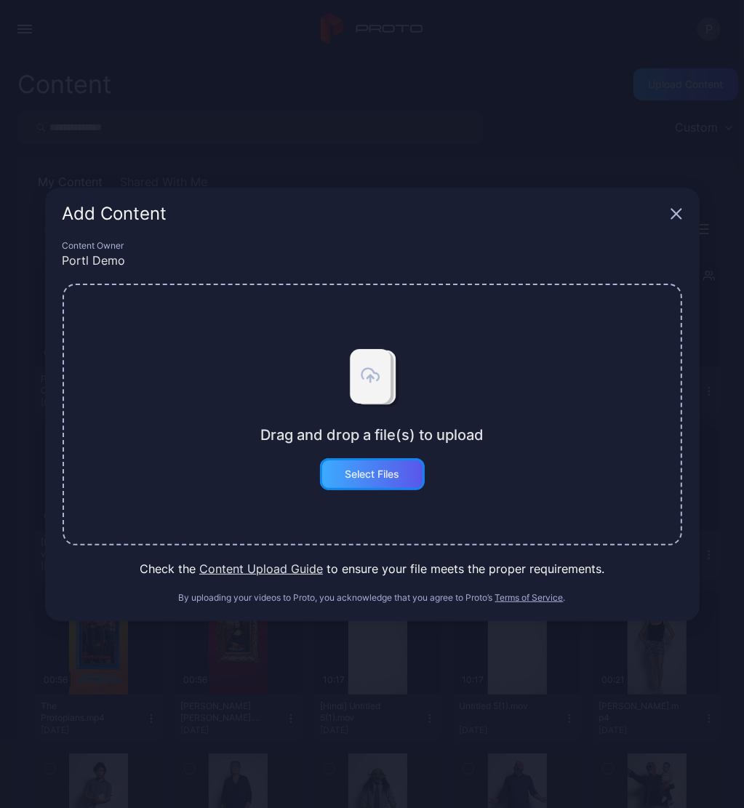
click at [355, 475] on div "Select Files" at bounding box center [372, 474] width 55 height 12
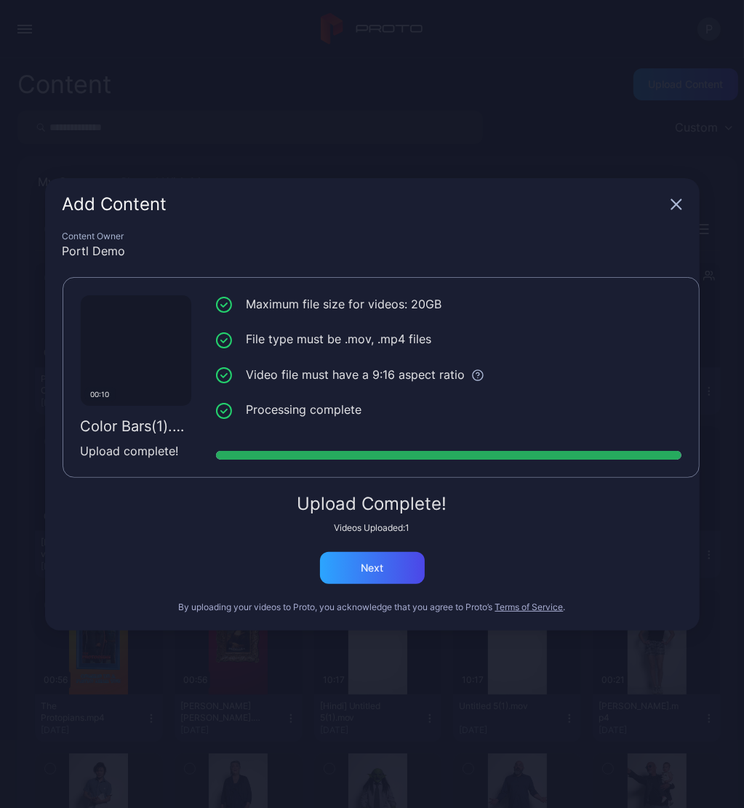
click at [673, 202] on icon "button" at bounding box center [675, 203] width 9 height 9
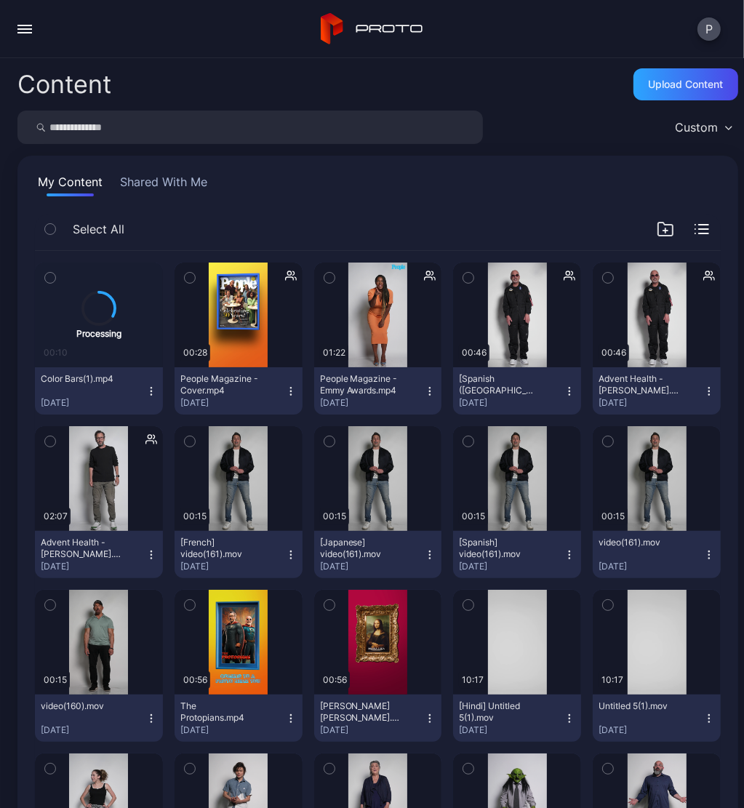
click at [153, 396] on button "Color Bars(1).mp4 Aug 26, 2025" at bounding box center [99, 390] width 128 height 47
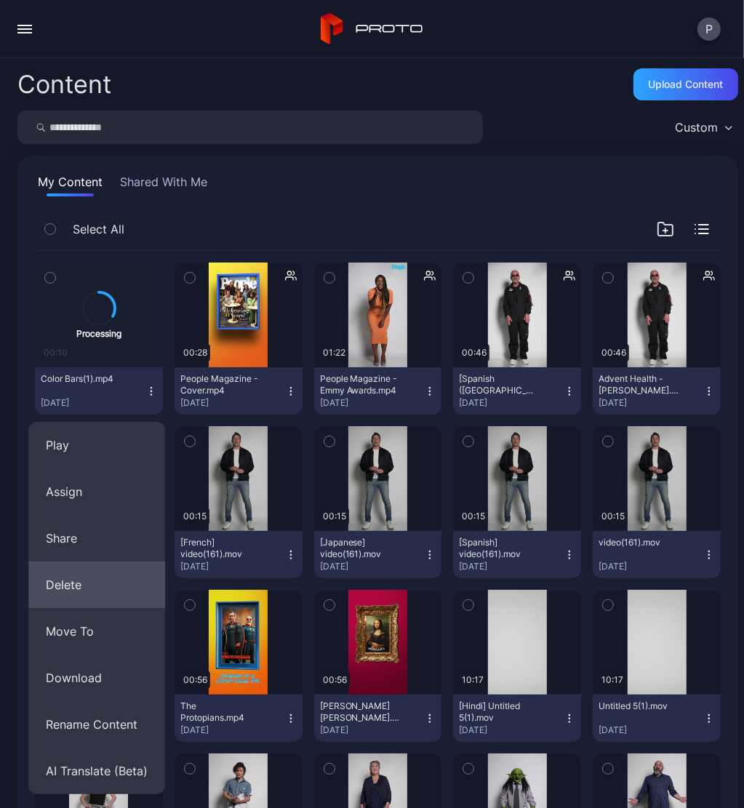
click at [82, 593] on button "Delete" at bounding box center [96, 584] width 137 height 47
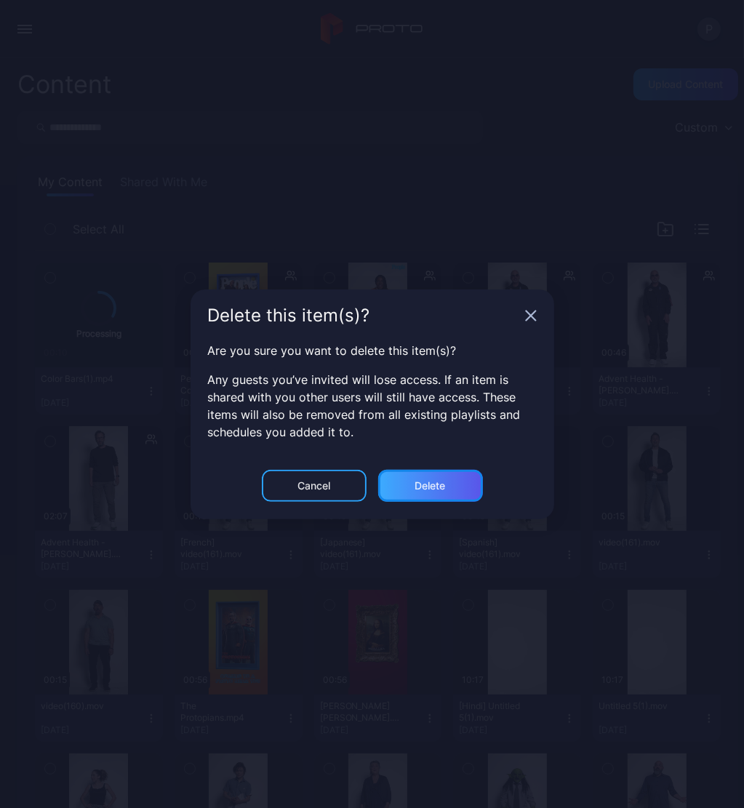
click at [448, 479] on div "Delete" at bounding box center [430, 486] width 105 height 32
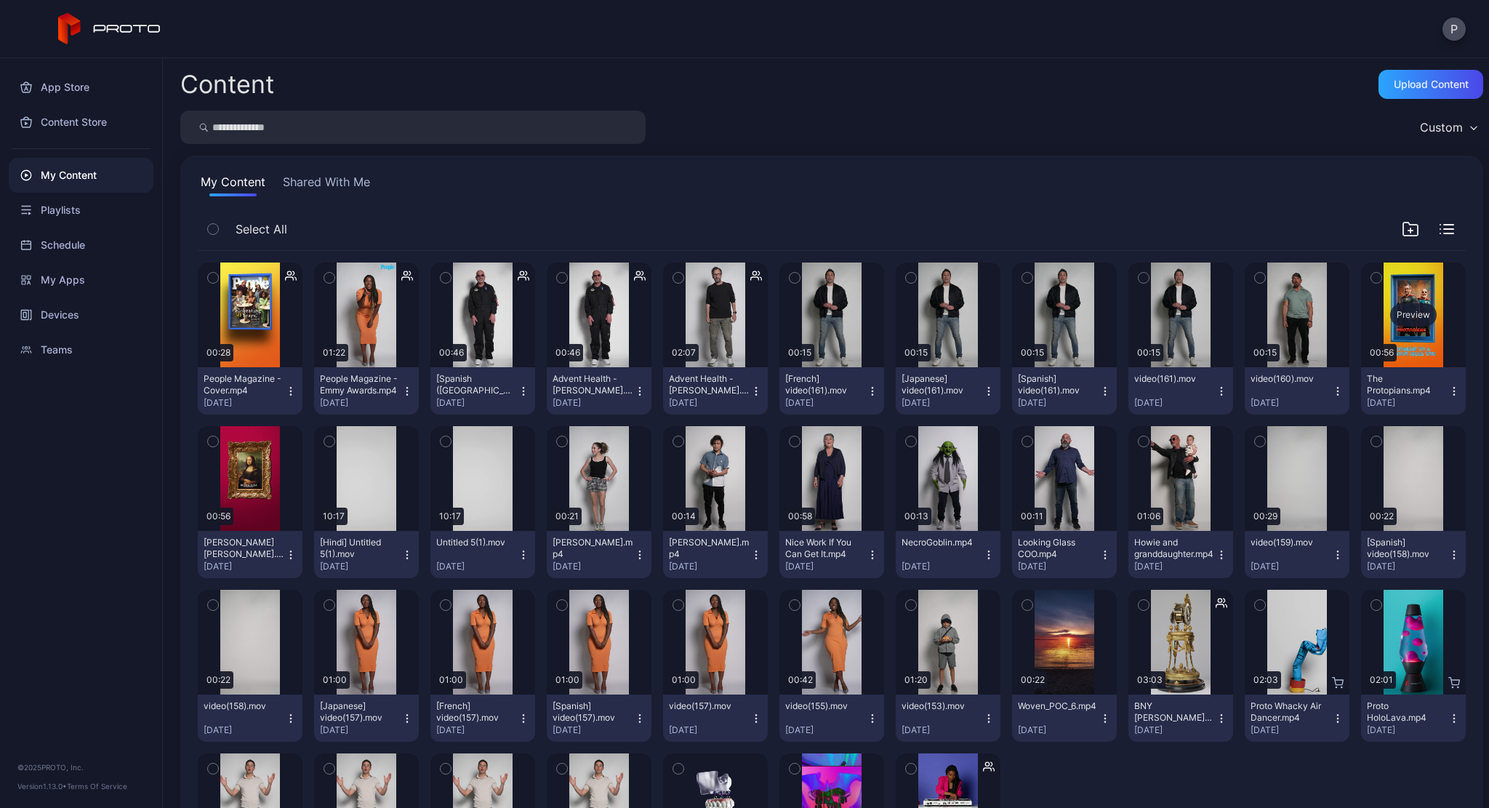
click at [743, 327] on div "Preview" at bounding box center [1414, 314] width 47 height 23
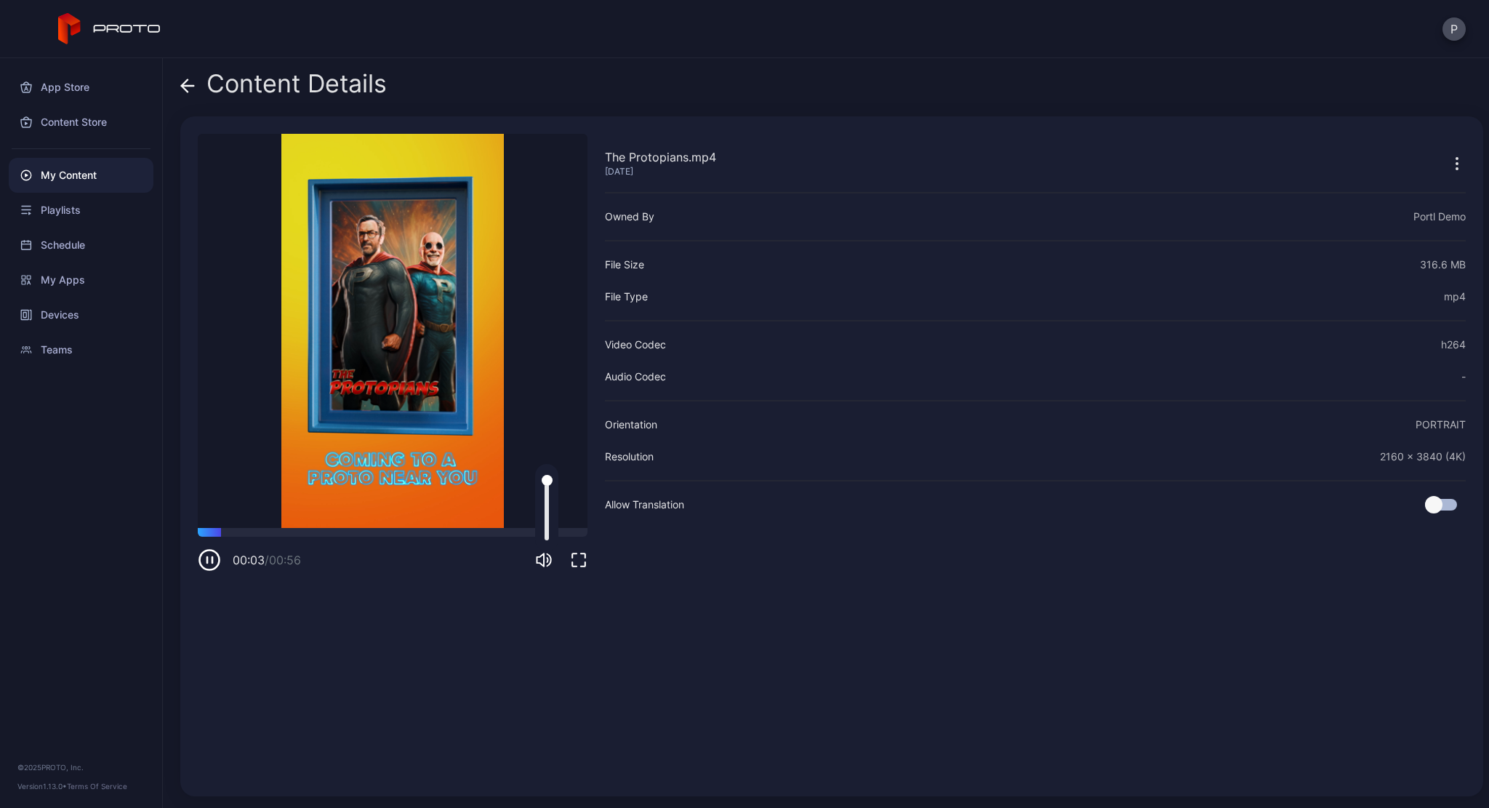
click at [538, 555] on icon "button" at bounding box center [543, 559] width 17 height 17
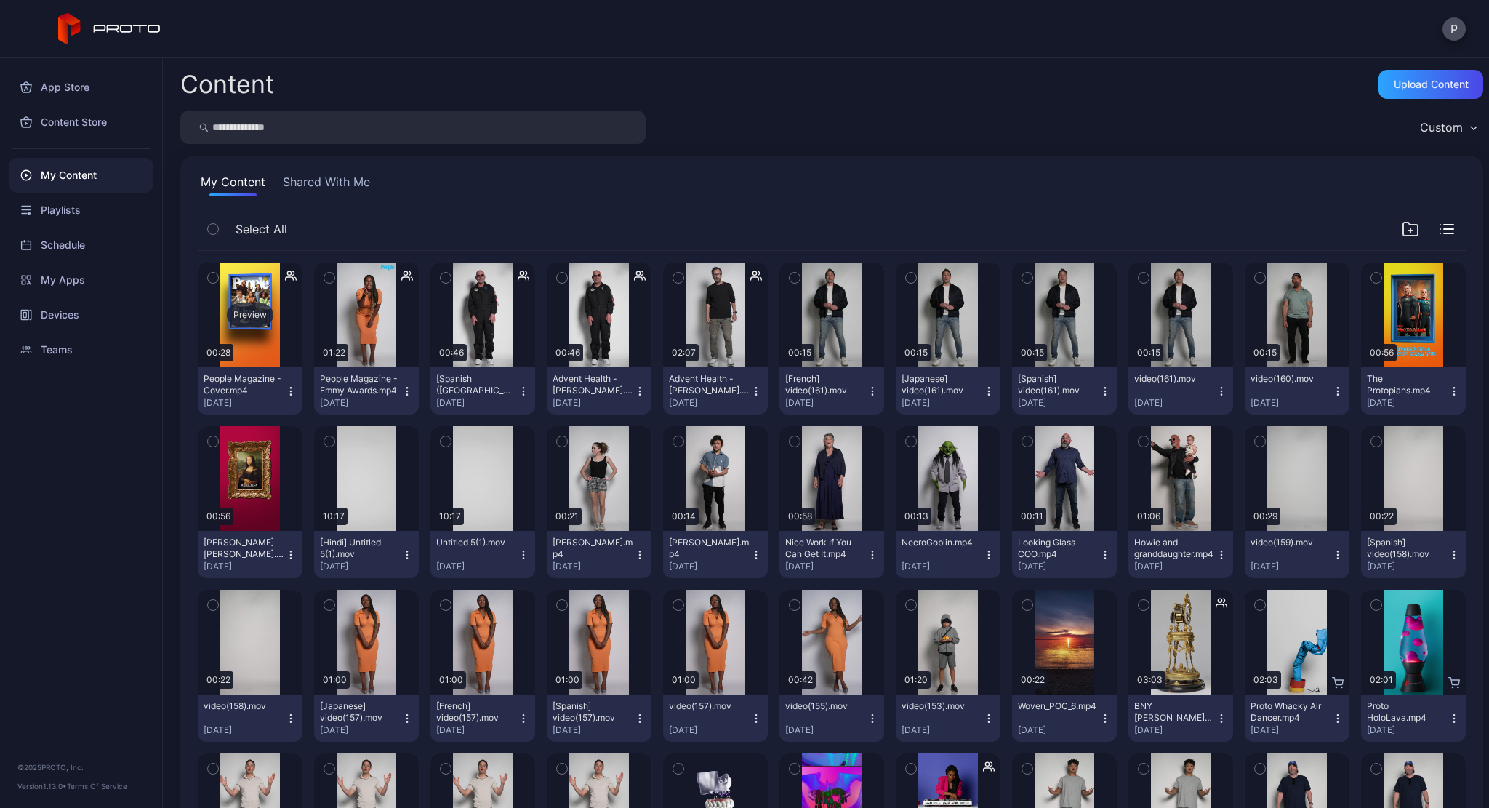
click at [255, 311] on div "Preview" at bounding box center [250, 314] width 47 height 23
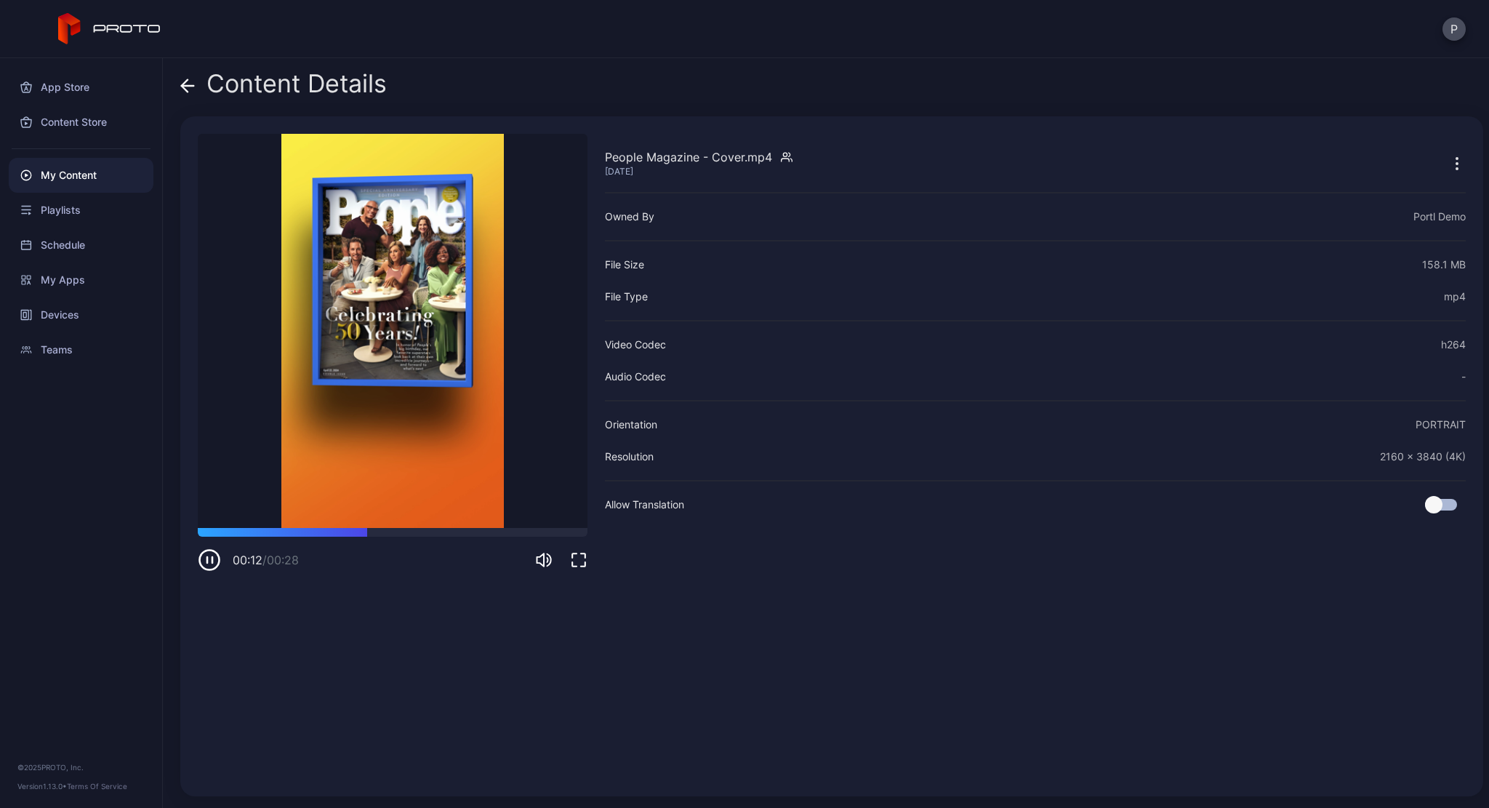
click at [191, 75] on span at bounding box center [187, 84] width 15 height 28
